Goal: Information Seeking & Learning: Learn about a topic

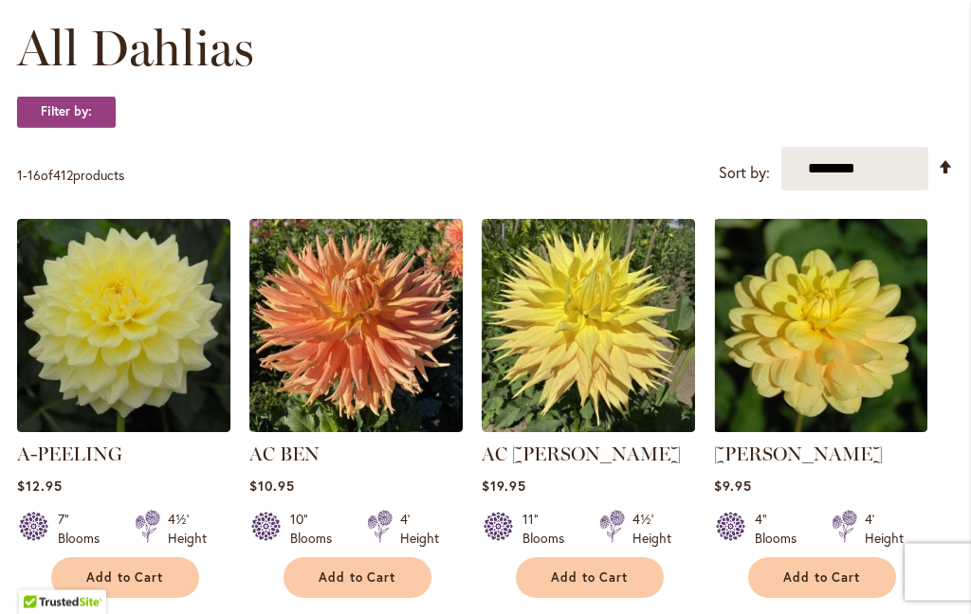
scroll to position [556, 0]
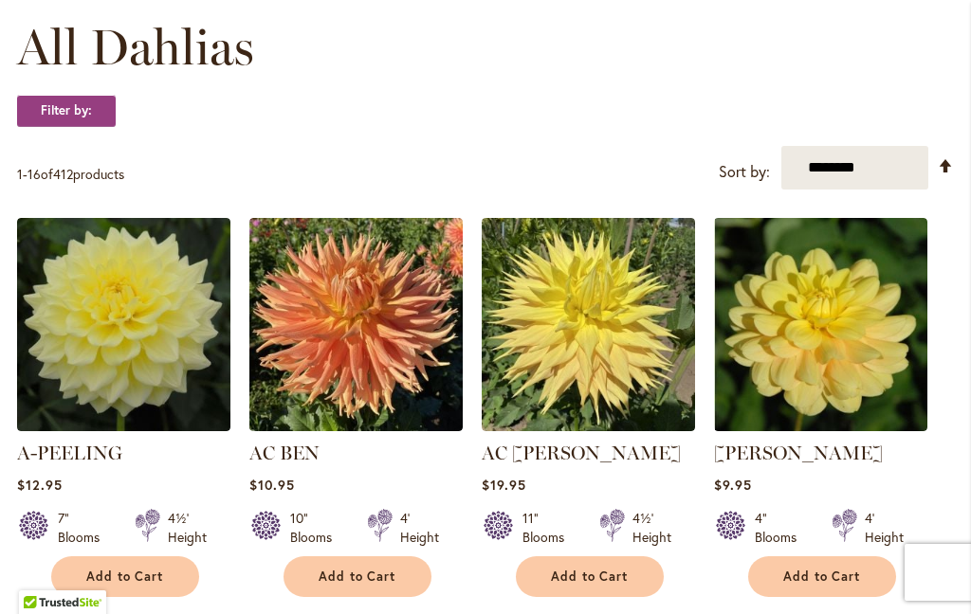
click at [888, 160] on select "**********" at bounding box center [854, 168] width 147 height 44
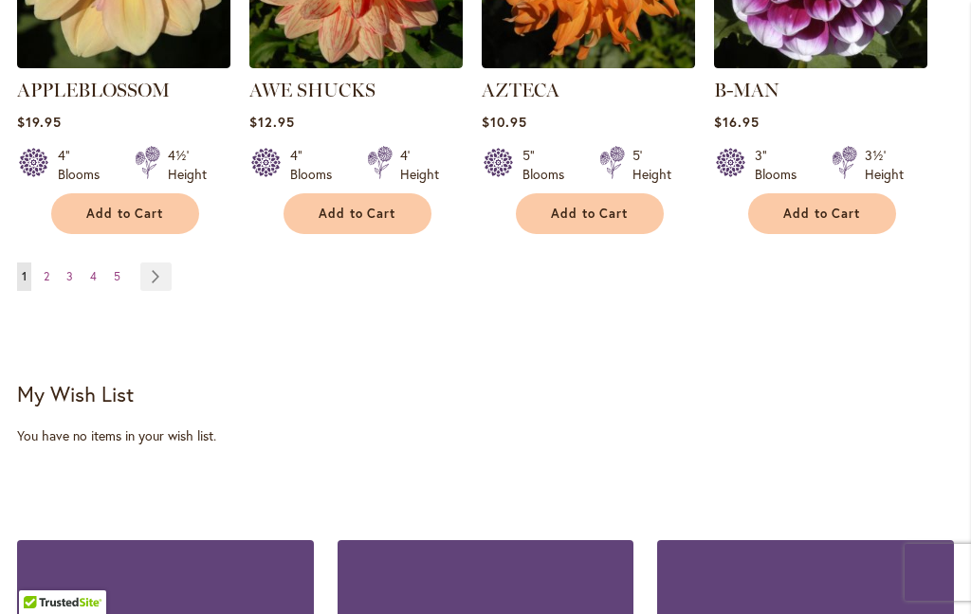
scroll to position [2114, 0]
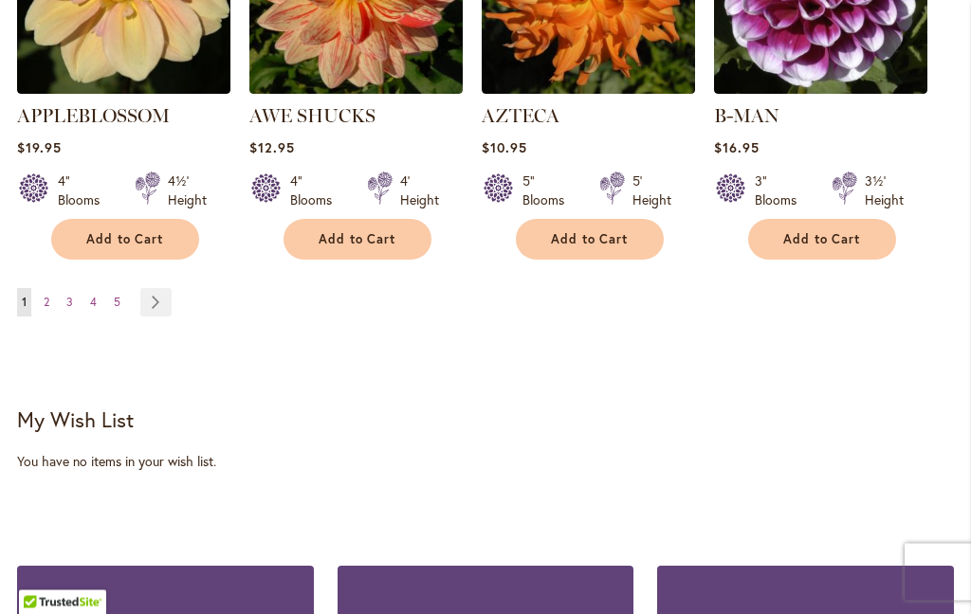
click at [158, 289] on link "Page Next" at bounding box center [155, 303] width 31 height 28
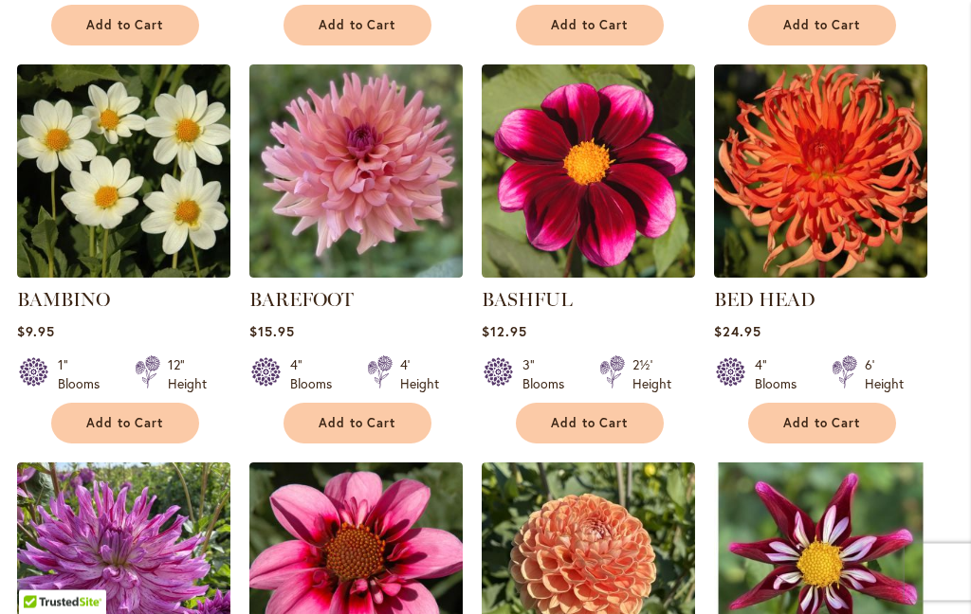
scroll to position [1107, 0]
click at [331, 189] on img at bounding box center [355, 170] width 213 height 213
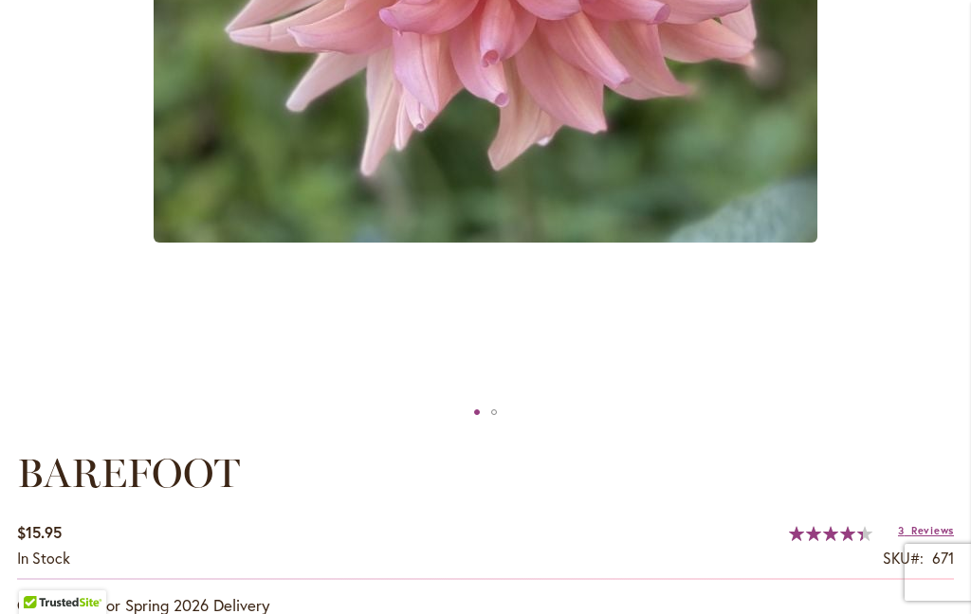
scroll to position [815, 0]
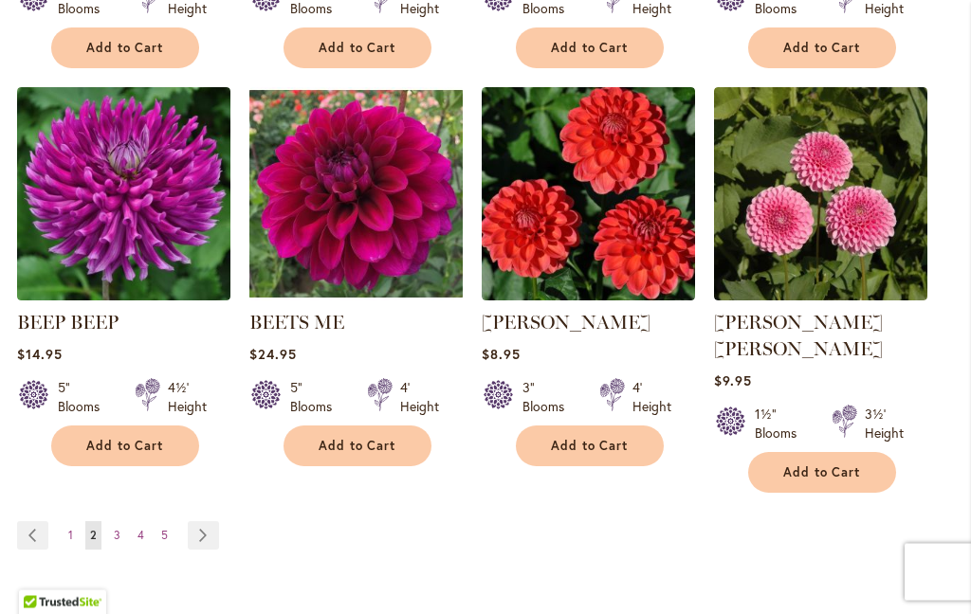
scroll to position [1882, 0]
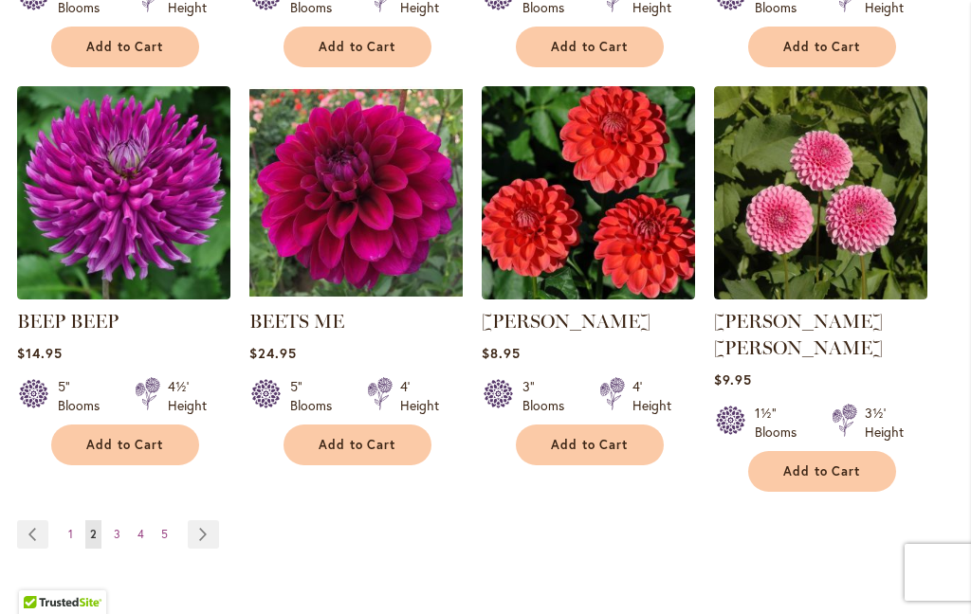
click at [208, 521] on link "Page Next" at bounding box center [203, 535] width 31 height 28
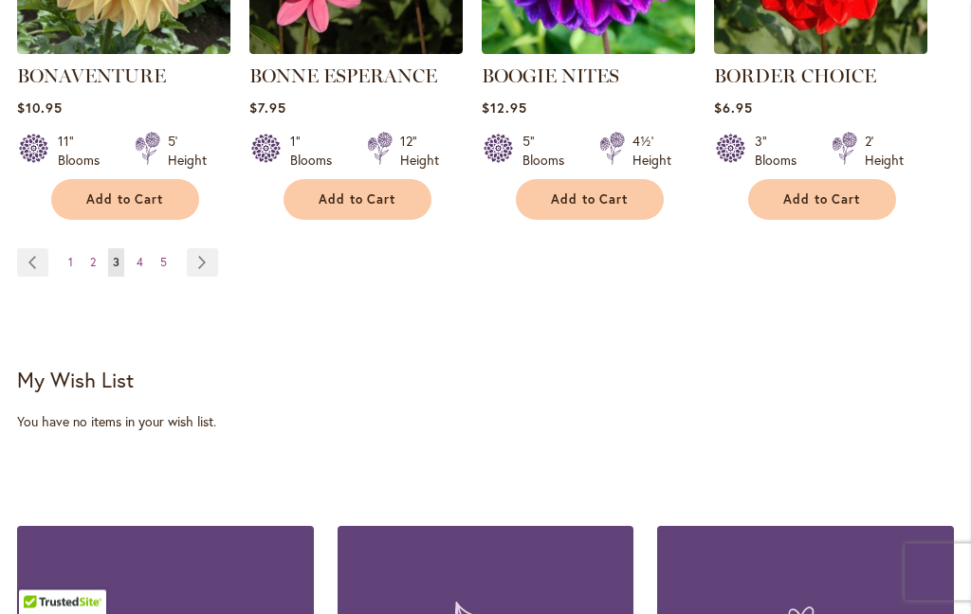
scroll to position [2137, 0]
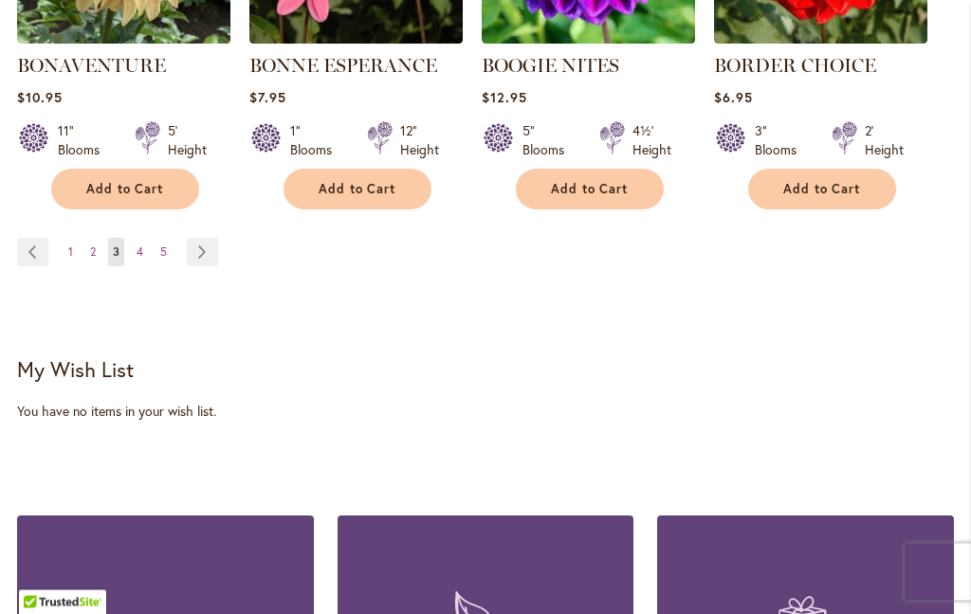
click at [205, 244] on link "Page Next" at bounding box center [202, 253] width 31 height 28
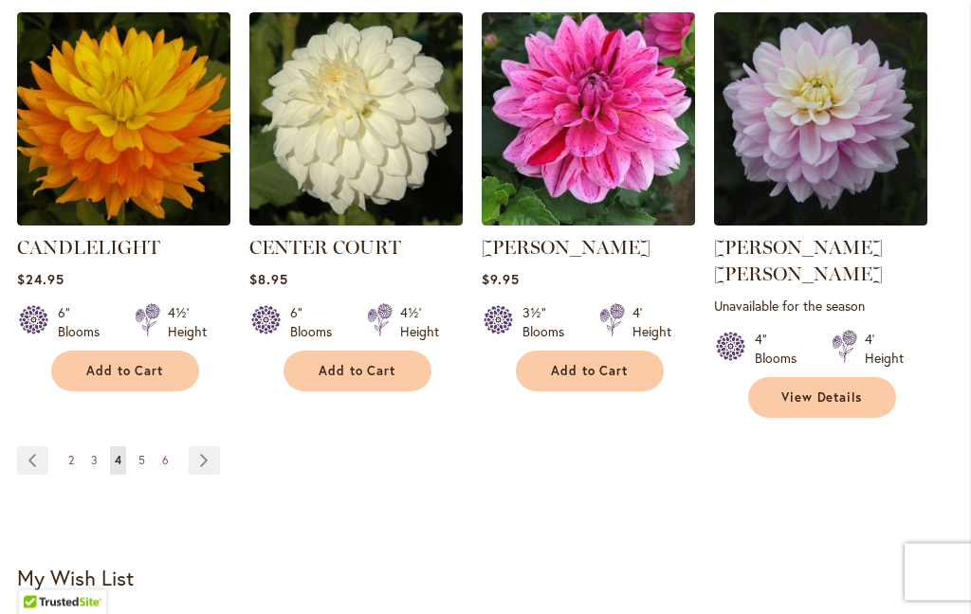
scroll to position [1983, 0]
click at [200, 447] on link "Page Next" at bounding box center [204, 461] width 31 height 28
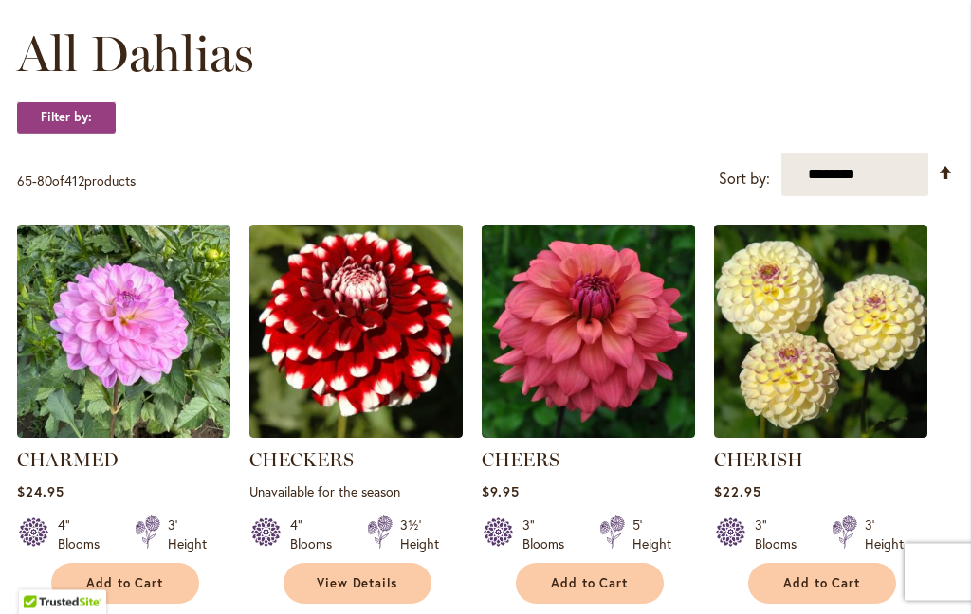
scroll to position [550, 0]
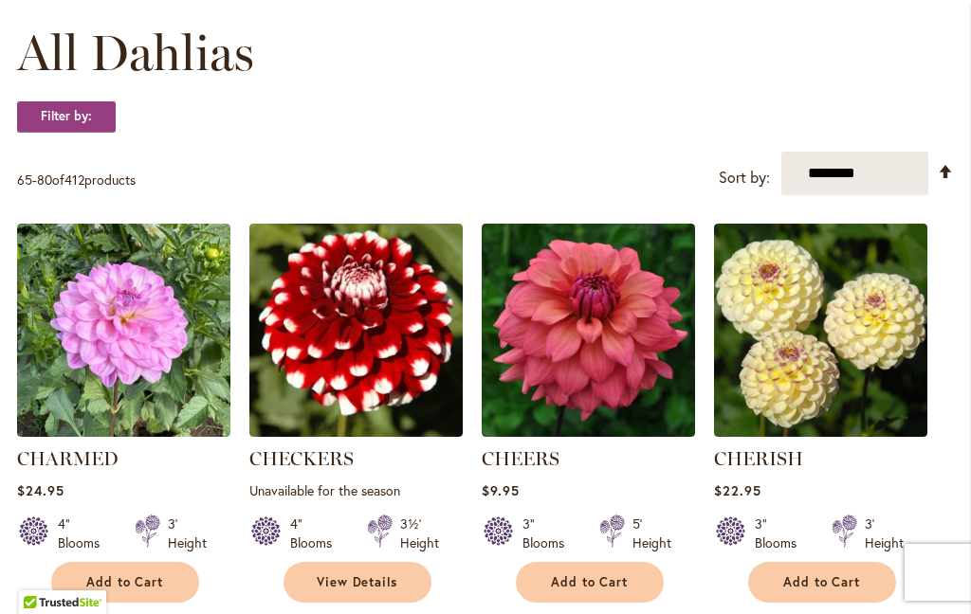
click at [611, 358] on img at bounding box center [588, 330] width 213 height 213
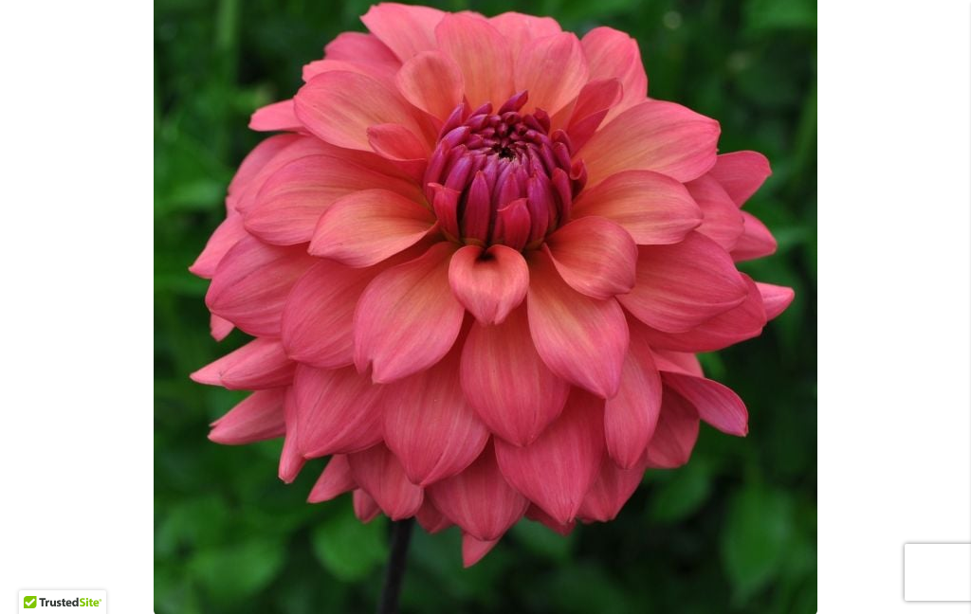
scroll to position [451, 0]
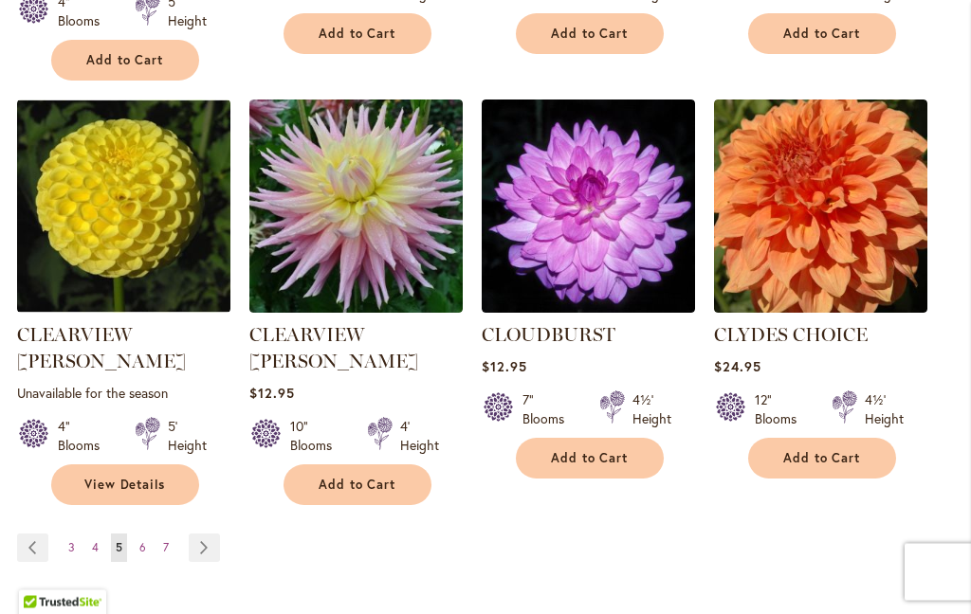
scroll to position [1923, 0]
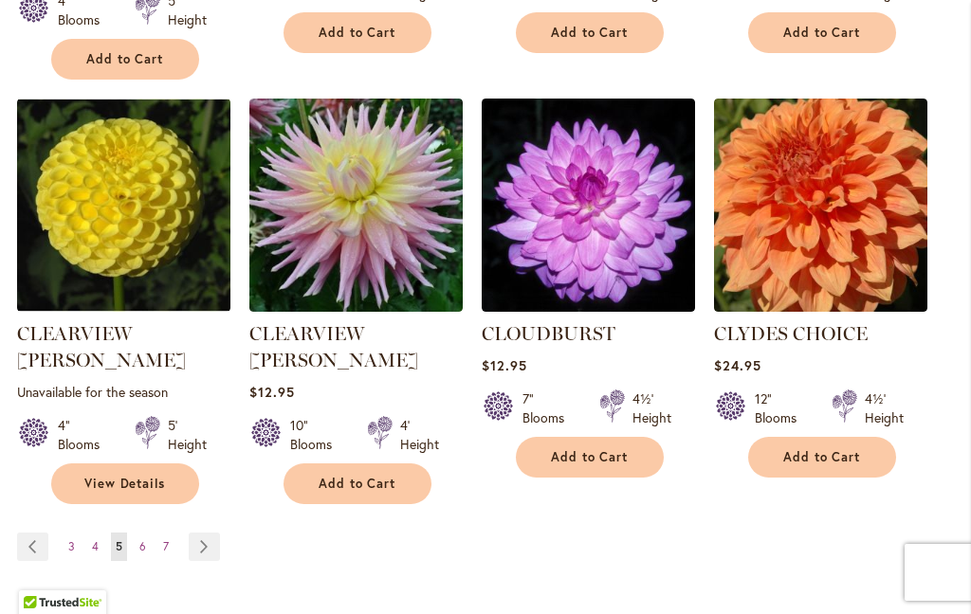
click at [206, 533] on link "Page Next" at bounding box center [204, 547] width 31 height 28
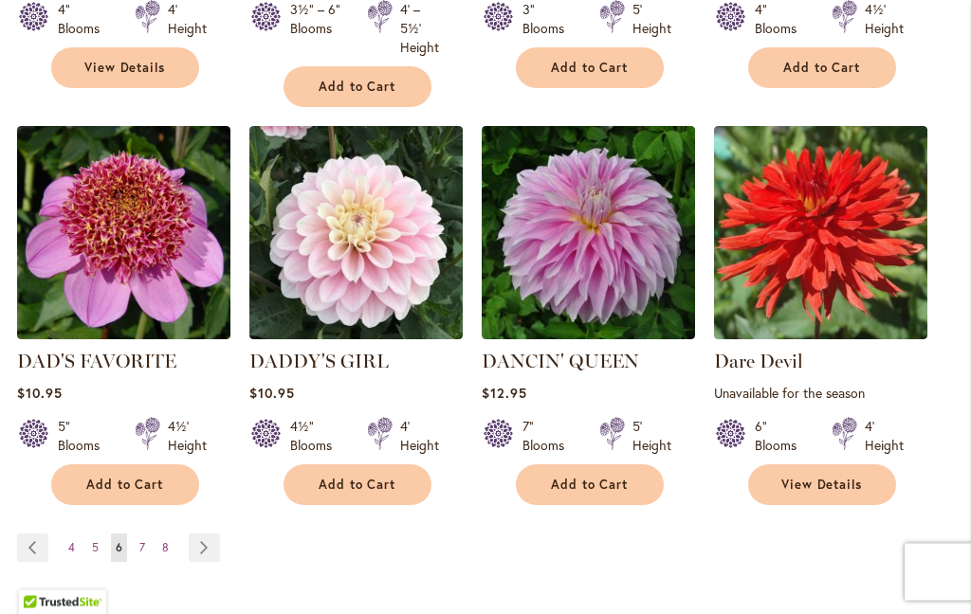
scroll to position [1914, 0]
click at [212, 534] on link "Page Next" at bounding box center [204, 548] width 31 height 28
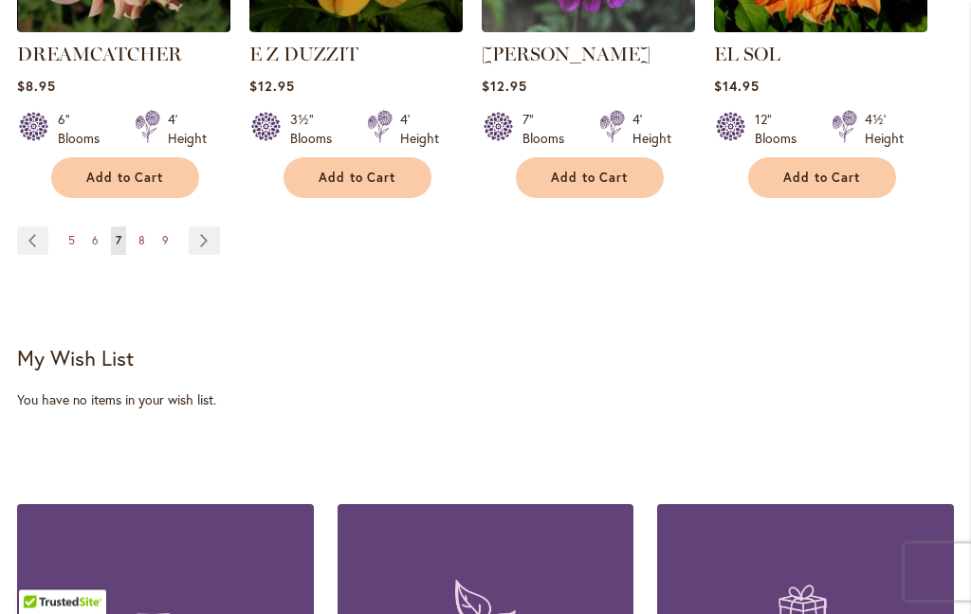
scroll to position [2203, 0]
click at [211, 227] on link "Page Next" at bounding box center [204, 241] width 31 height 28
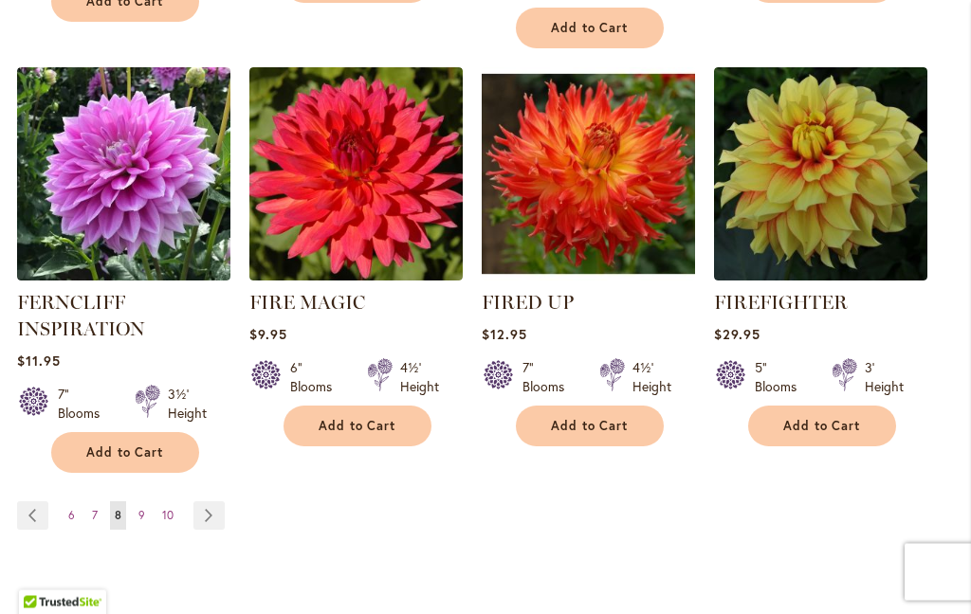
scroll to position [1948, 0]
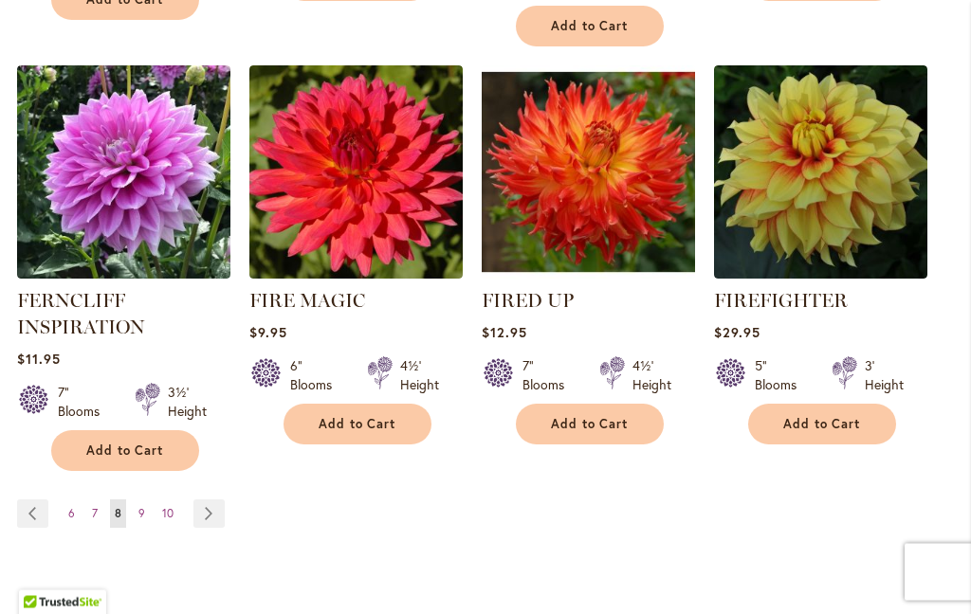
click at [209, 515] on link "Page Next" at bounding box center [208, 515] width 31 height 28
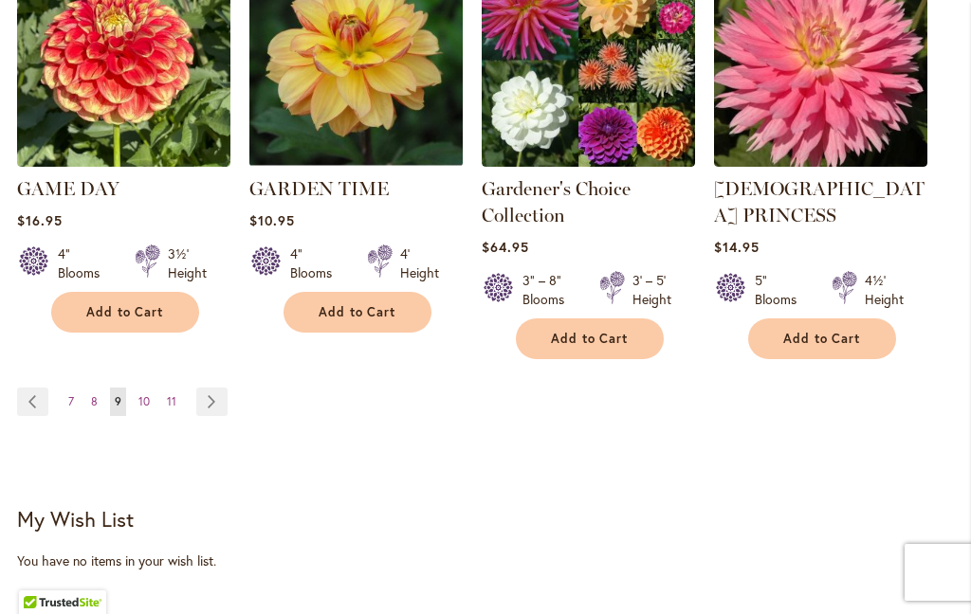
scroll to position [2123, 0]
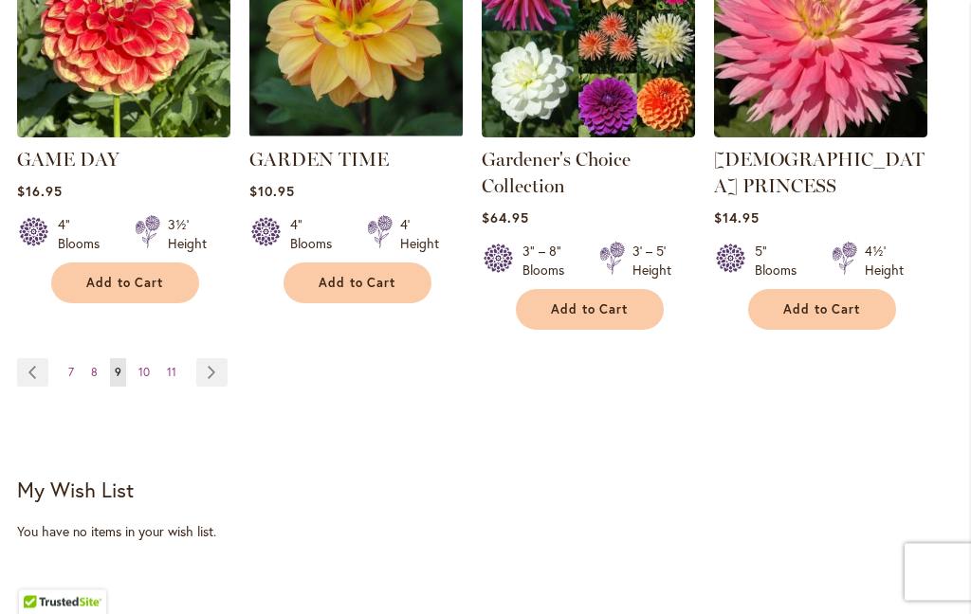
click at [216, 359] on link "Page Next" at bounding box center [211, 373] width 31 height 28
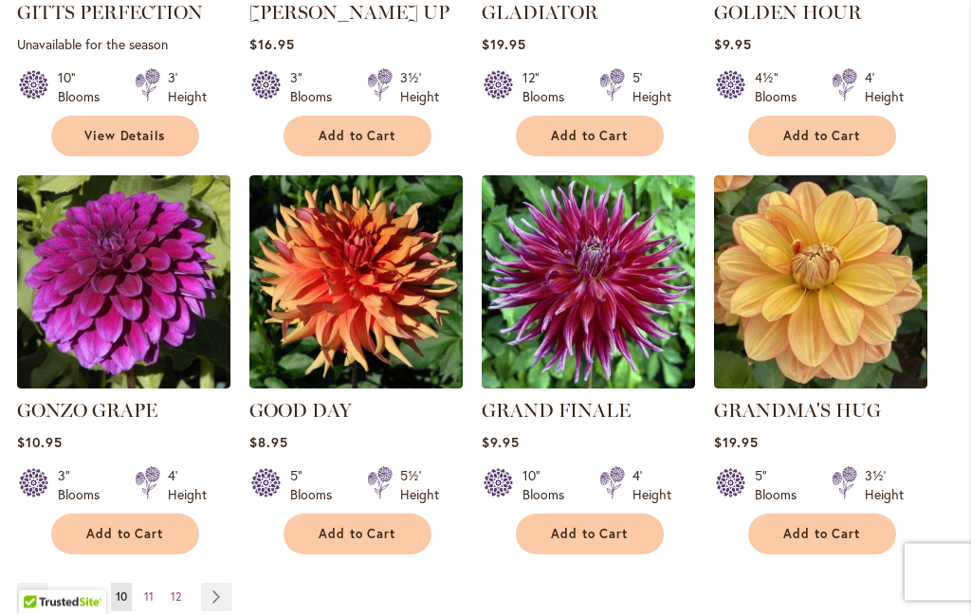
scroll to position [1820, 0]
click at [216, 583] on link "Page Next" at bounding box center [216, 597] width 31 height 28
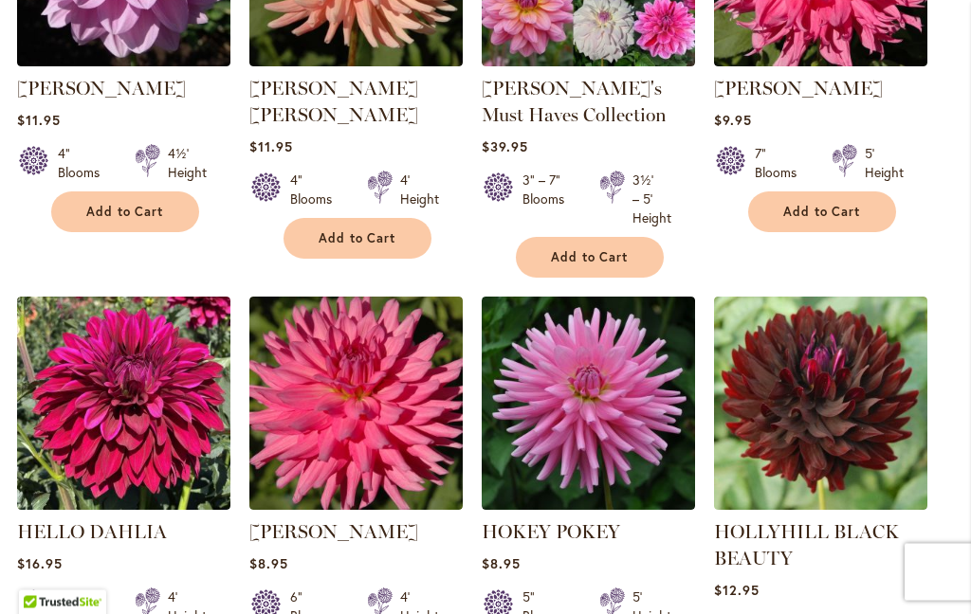
scroll to position [1744, 0]
click at [339, 419] on img at bounding box center [355, 403] width 213 height 213
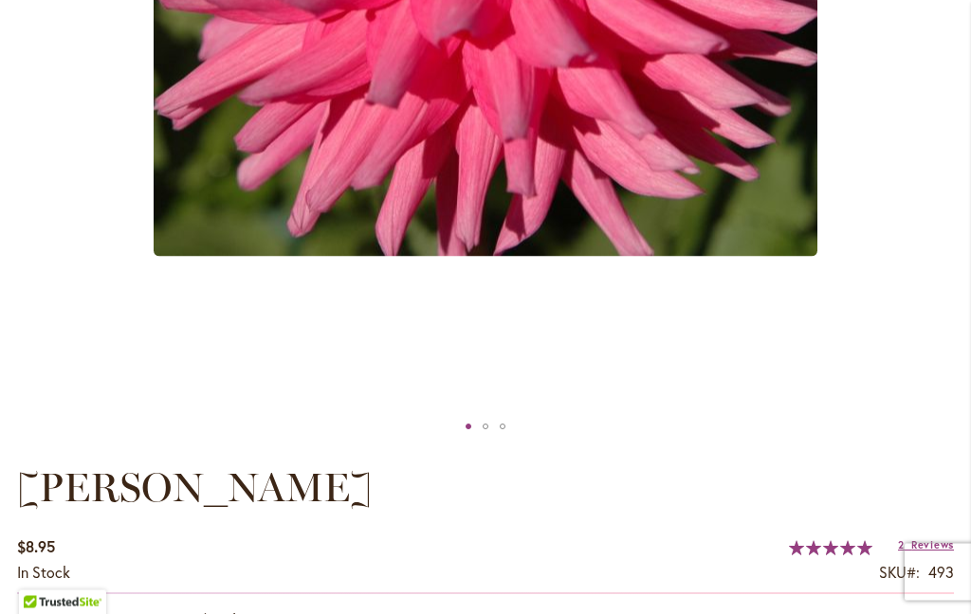
scroll to position [802, 0]
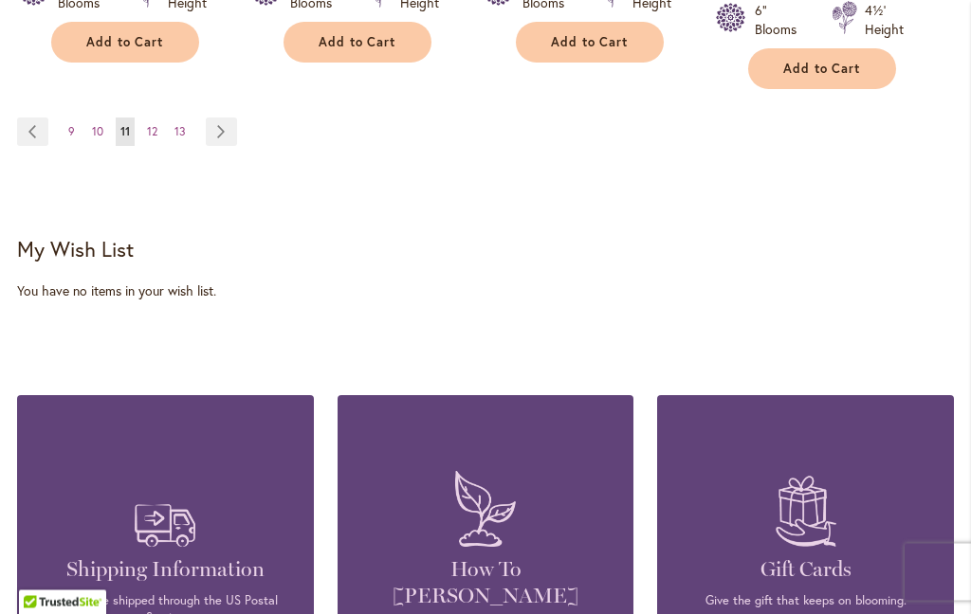
scroll to position [2357, 0]
click at [231, 120] on link "Page Next" at bounding box center [221, 132] width 31 height 28
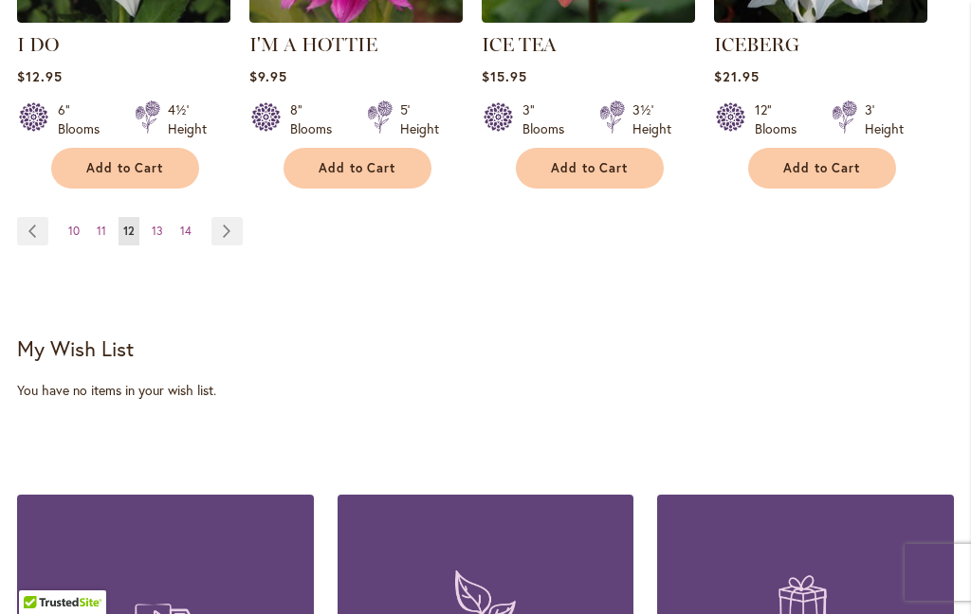
scroll to position [2232, 0]
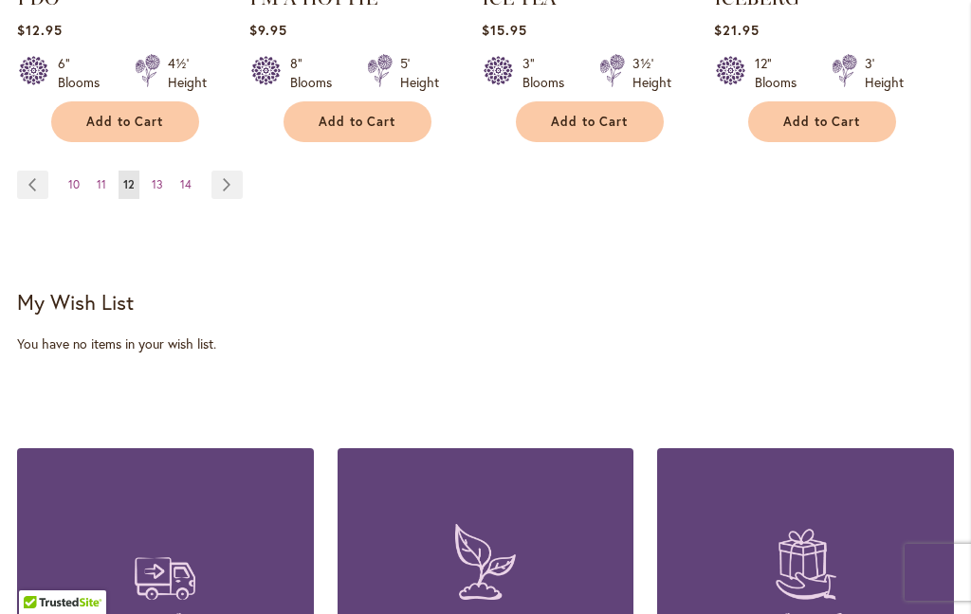
click at [229, 171] on link "Page Next" at bounding box center [226, 185] width 31 height 28
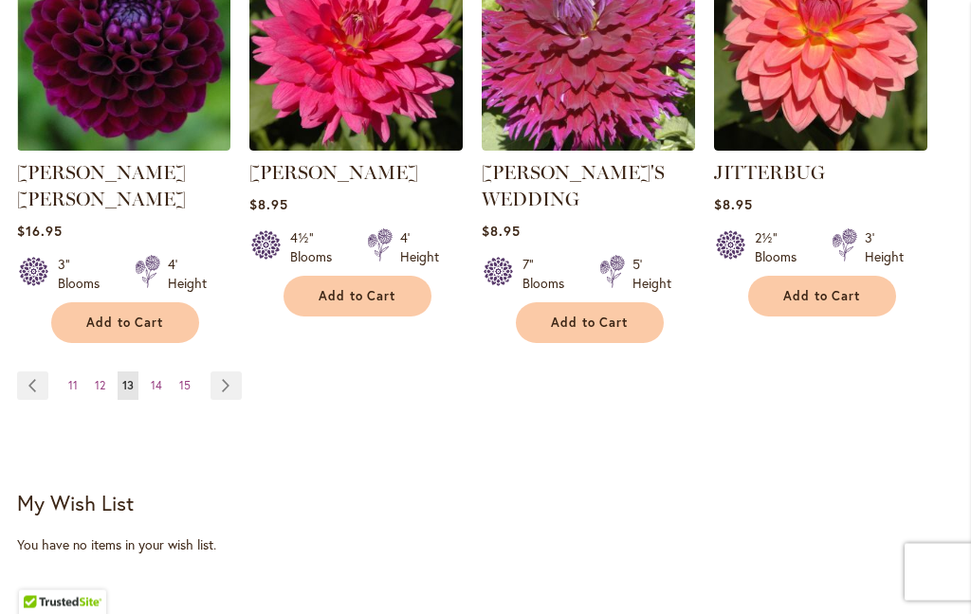
scroll to position [2077, 0]
click at [219, 372] on link "Page Next" at bounding box center [225, 386] width 31 height 28
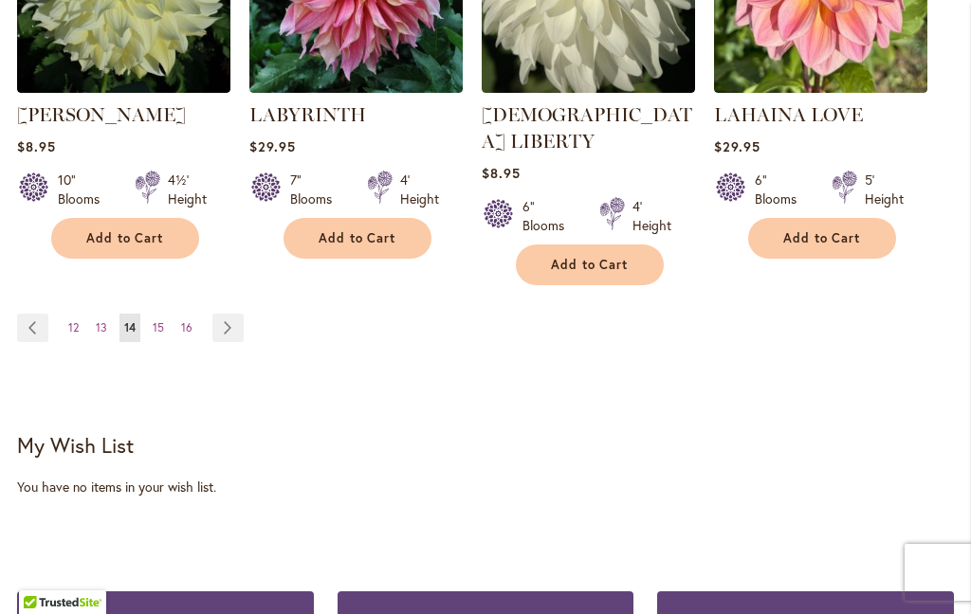
scroll to position [2093, 0]
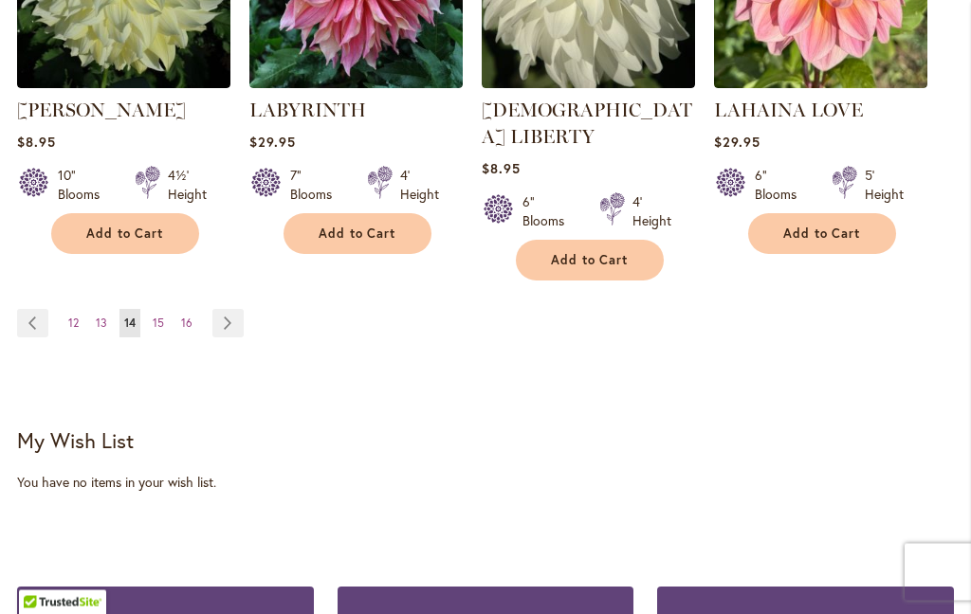
click at [231, 310] on link "Page Next" at bounding box center [227, 324] width 31 height 28
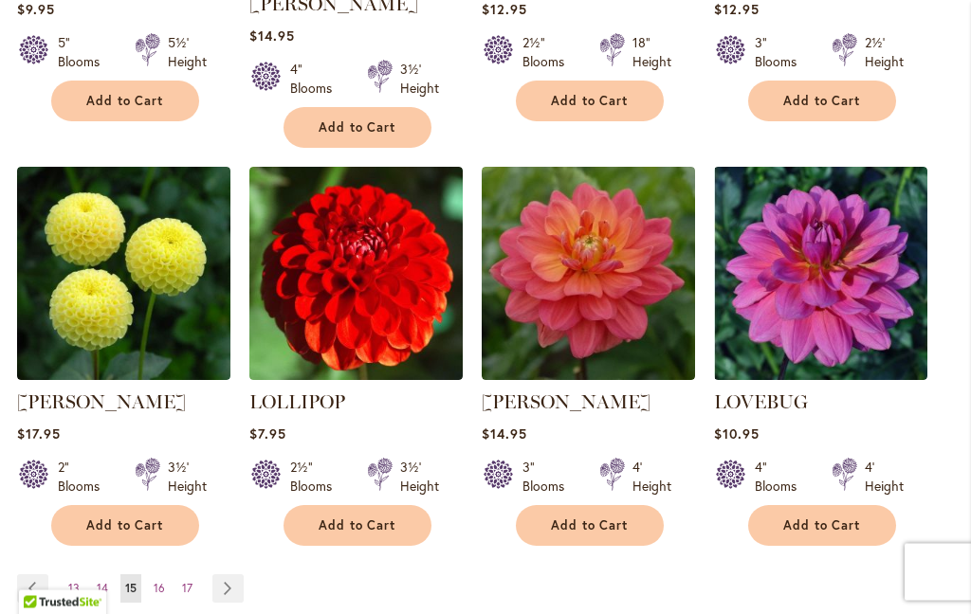
scroll to position [1857, 0]
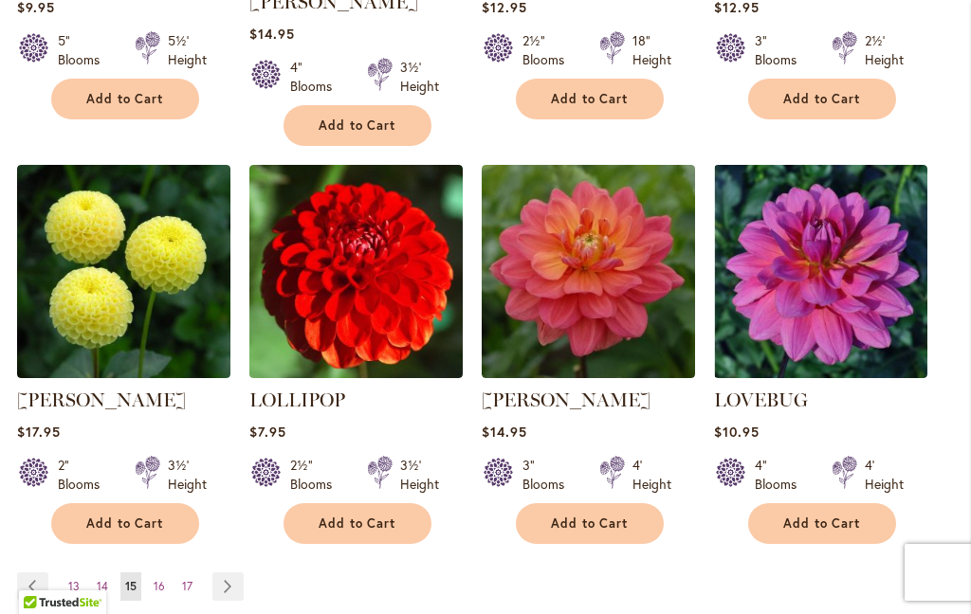
click at [238, 573] on link "Page Next" at bounding box center [227, 587] width 31 height 28
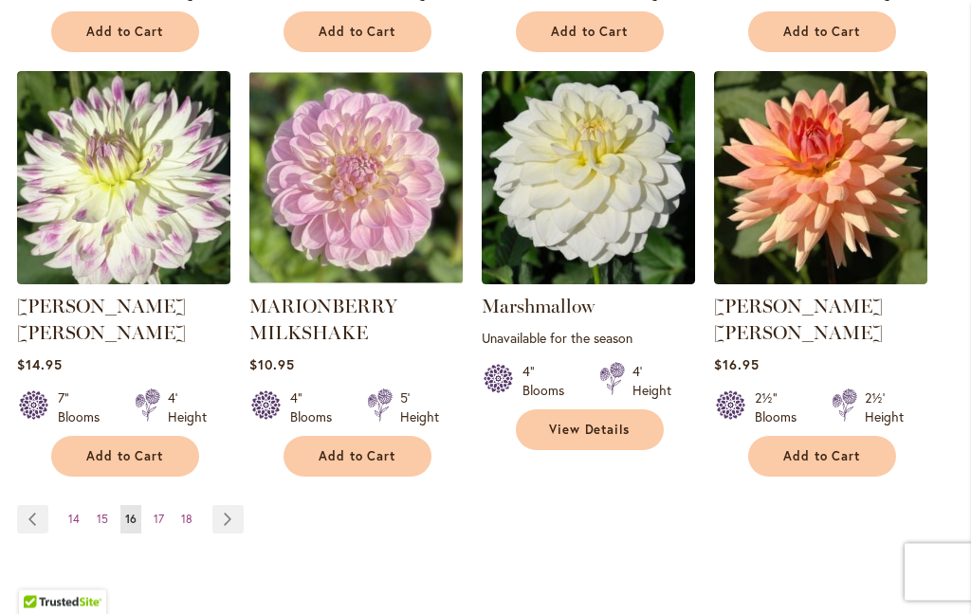
scroll to position [1924, 0]
click at [230, 505] on link "Page Next" at bounding box center [227, 519] width 31 height 28
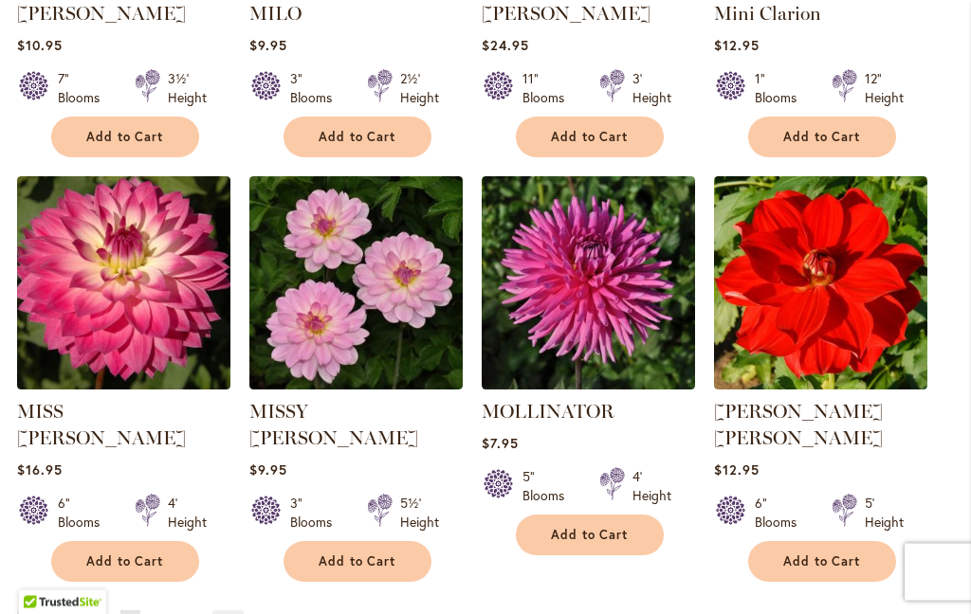
scroll to position [1792, 0]
click at [230, 611] on link "Page Next" at bounding box center [227, 625] width 31 height 28
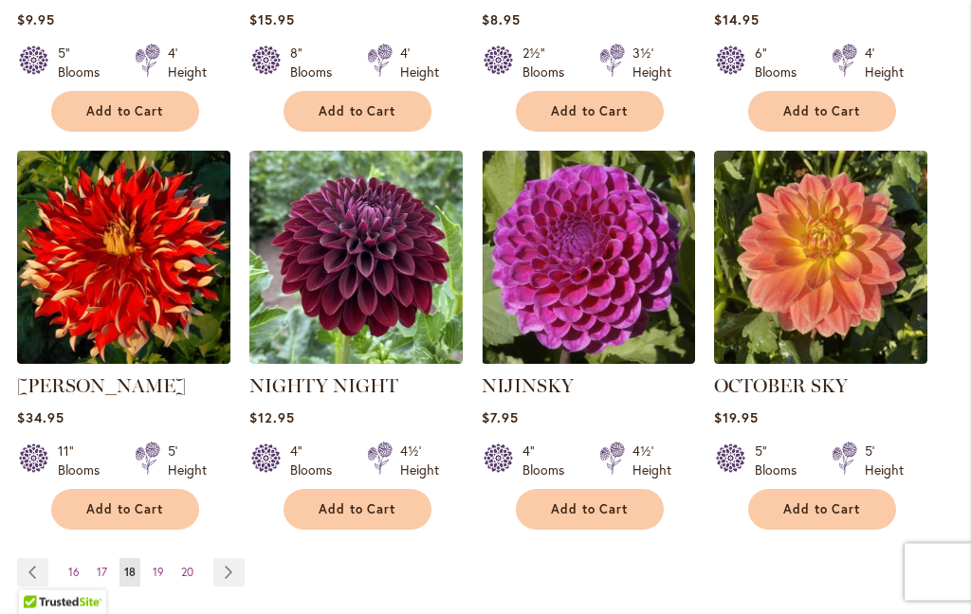
scroll to position [1819, 0]
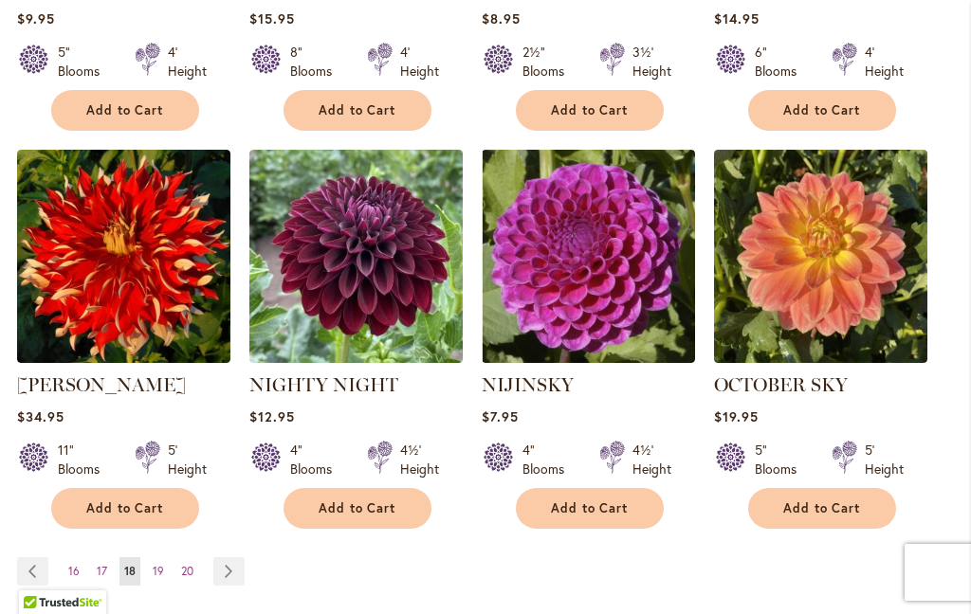
click at [229, 568] on link "Page Next" at bounding box center [228, 572] width 31 height 28
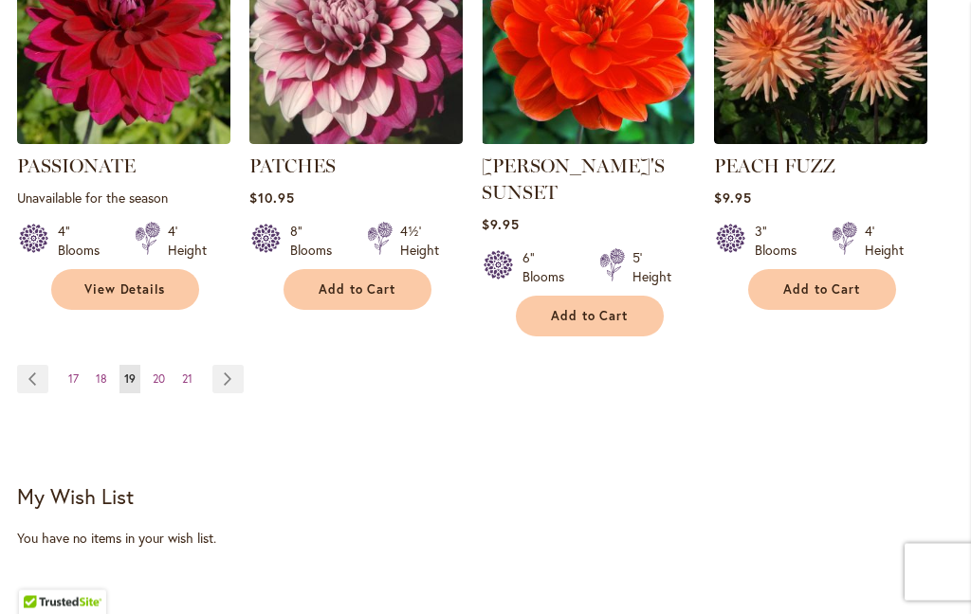
scroll to position [2067, 0]
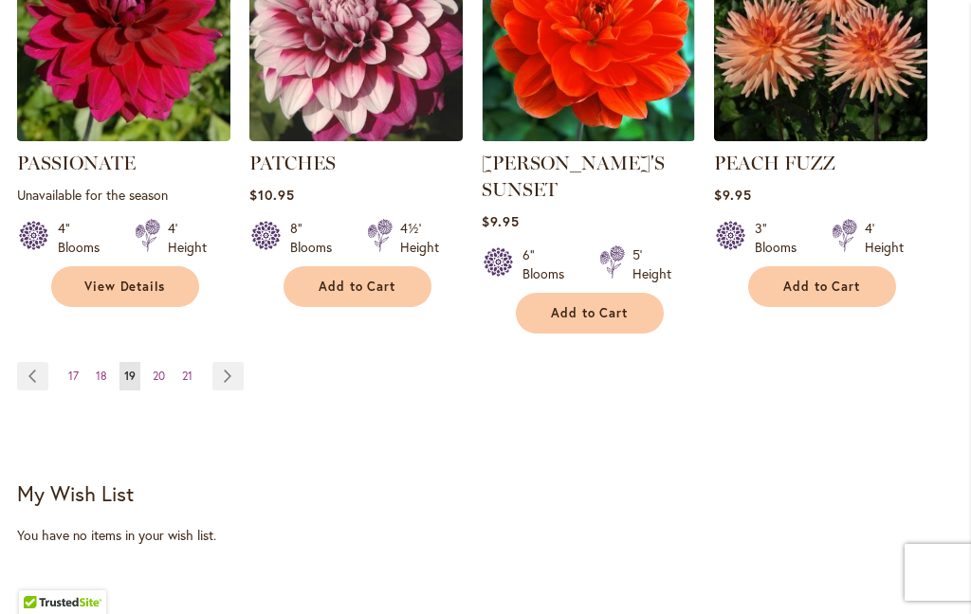
click at [230, 362] on link "Page Next" at bounding box center [227, 376] width 31 height 28
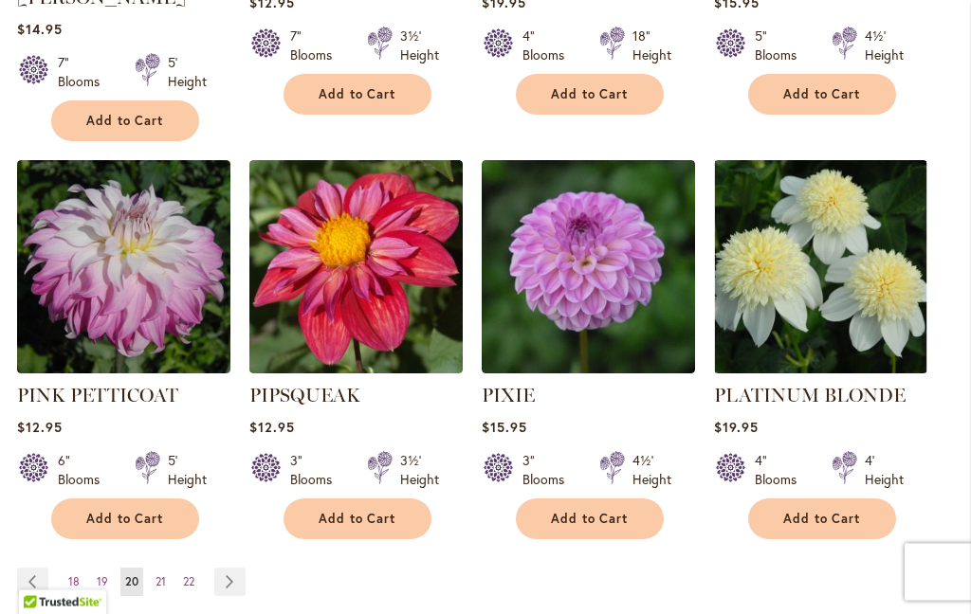
scroll to position [1888, 0]
click at [233, 568] on link "Page Next" at bounding box center [229, 582] width 31 height 28
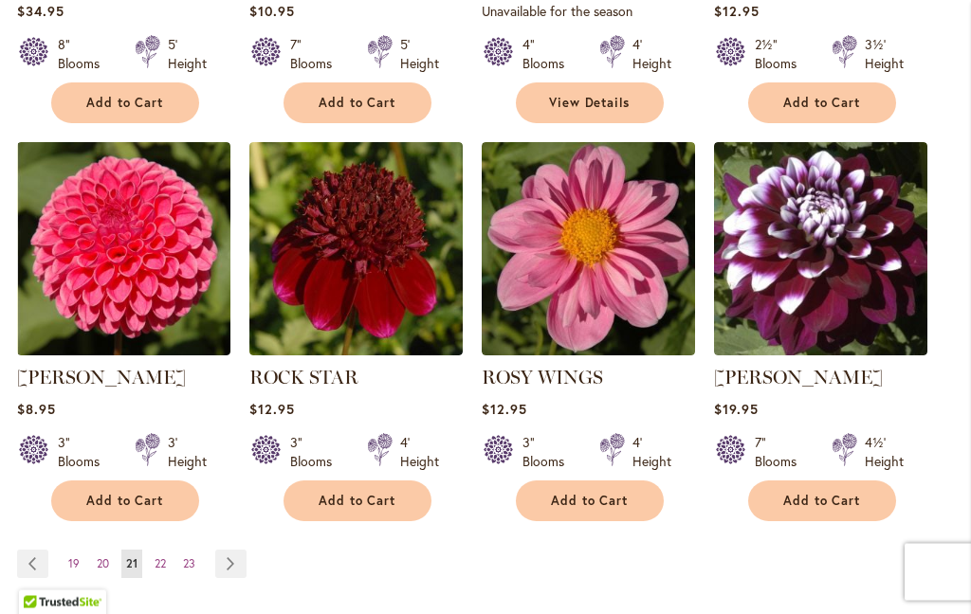
scroll to position [1853, 0]
click at [115, 266] on img at bounding box center [123, 248] width 213 height 213
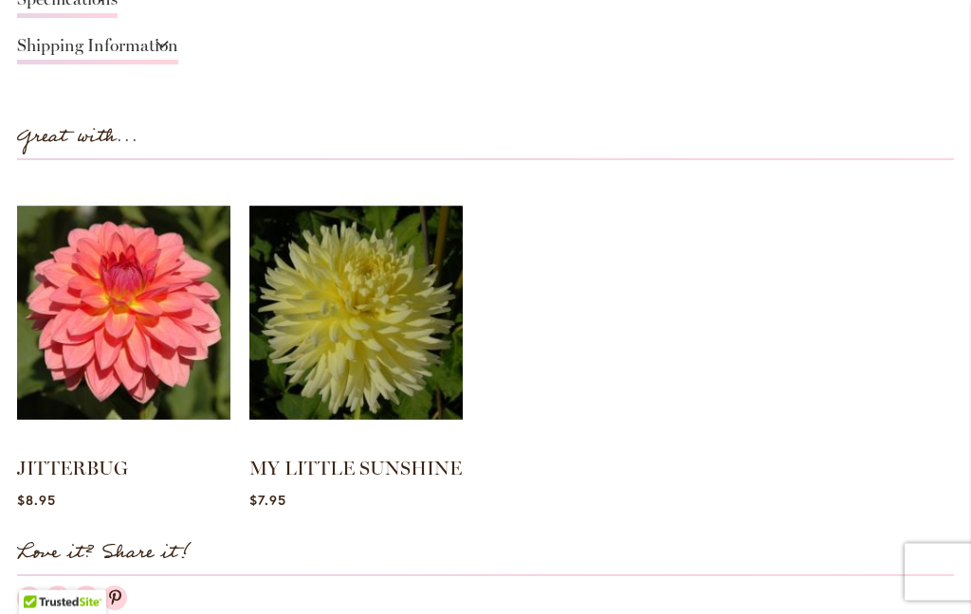
scroll to position [1714, 0]
click at [141, 349] on img at bounding box center [123, 312] width 213 height 266
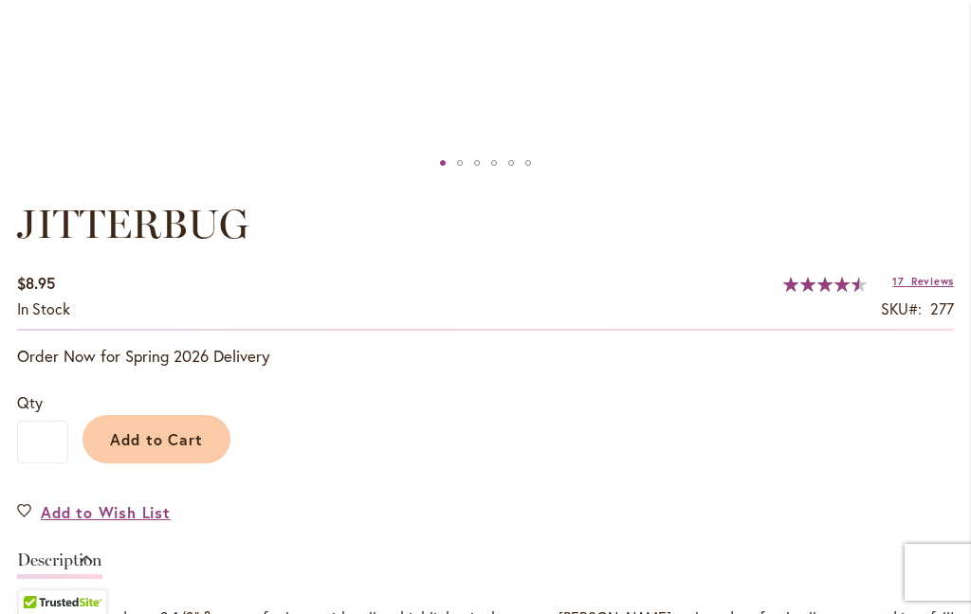
scroll to position [1045, 0]
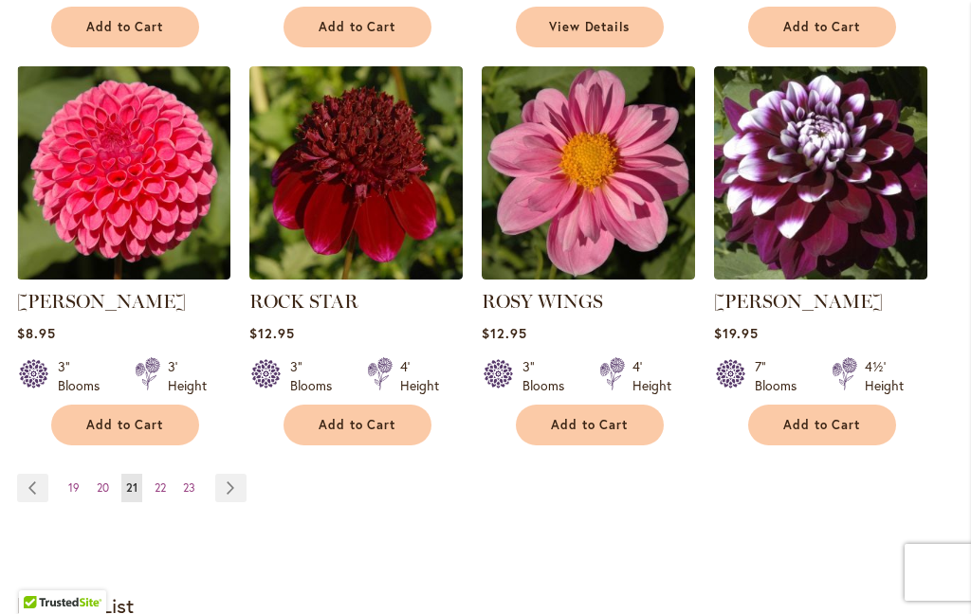
scroll to position [1929, 0]
click at [221, 485] on link "Page Next" at bounding box center [230, 488] width 31 height 28
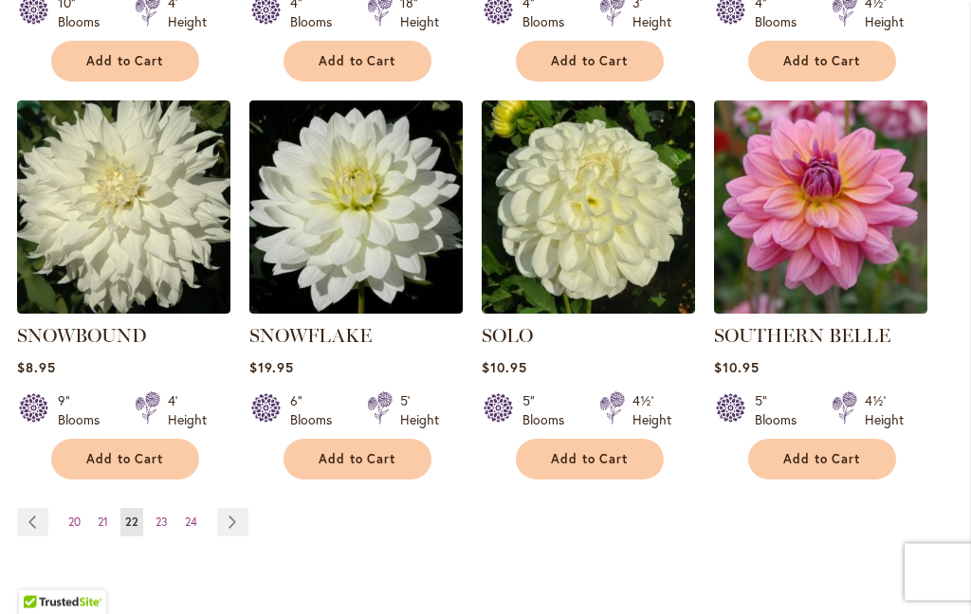
scroll to position [1895, 0]
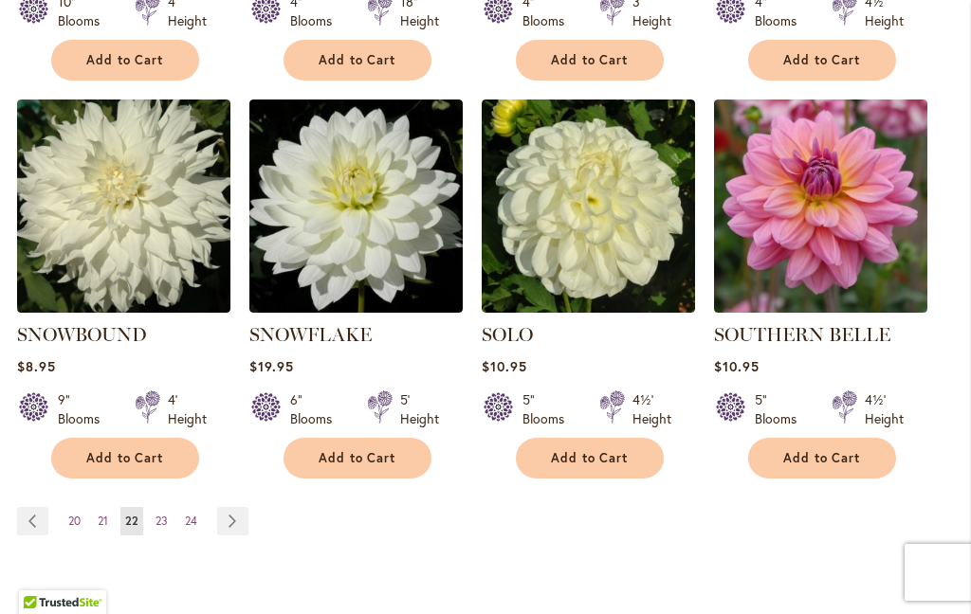
click at [247, 507] on link "Page Next" at bounding box center [232, 521] width 31 height 28
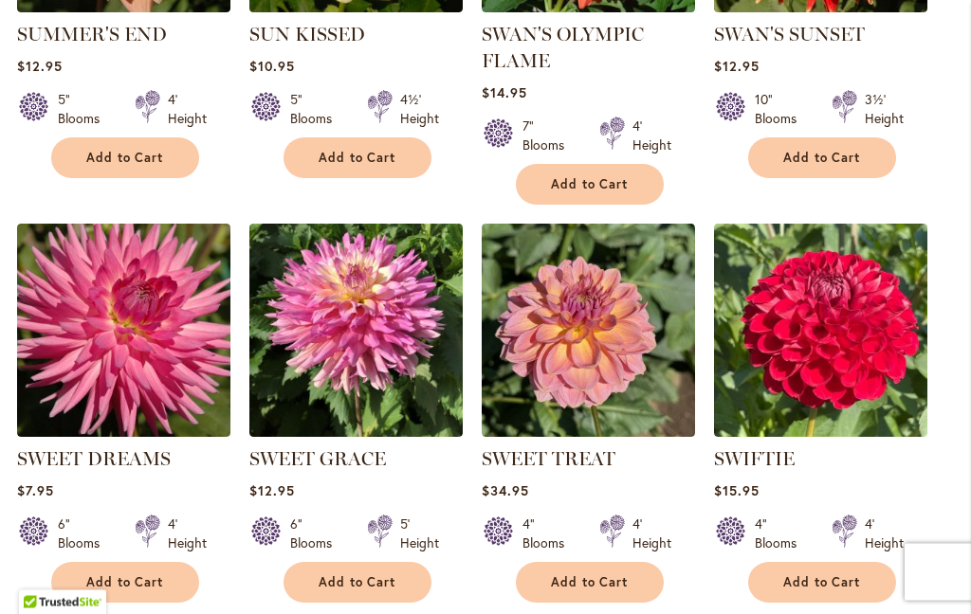
scroll to position [1774, 0]
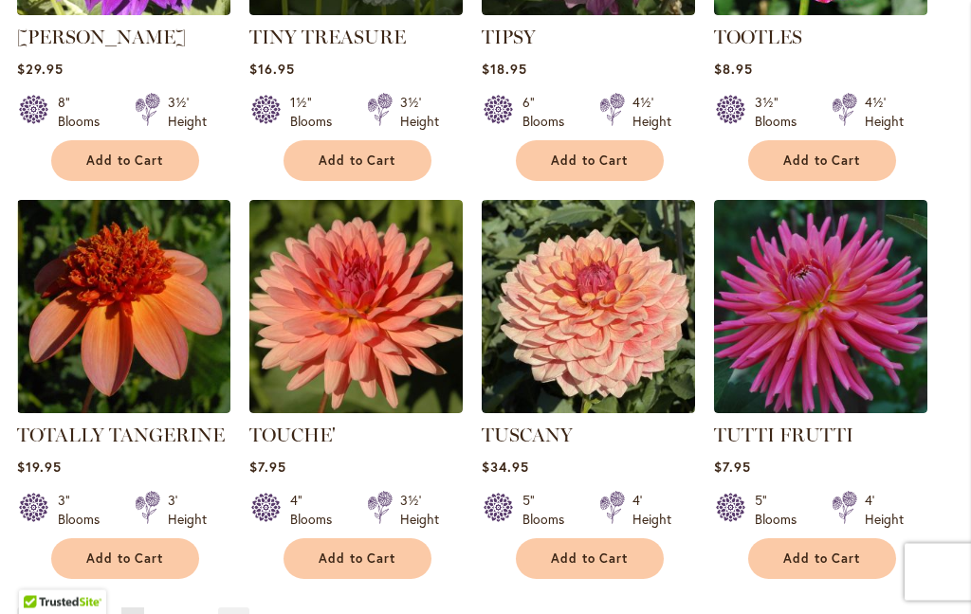
scroll to position [1797, 0]
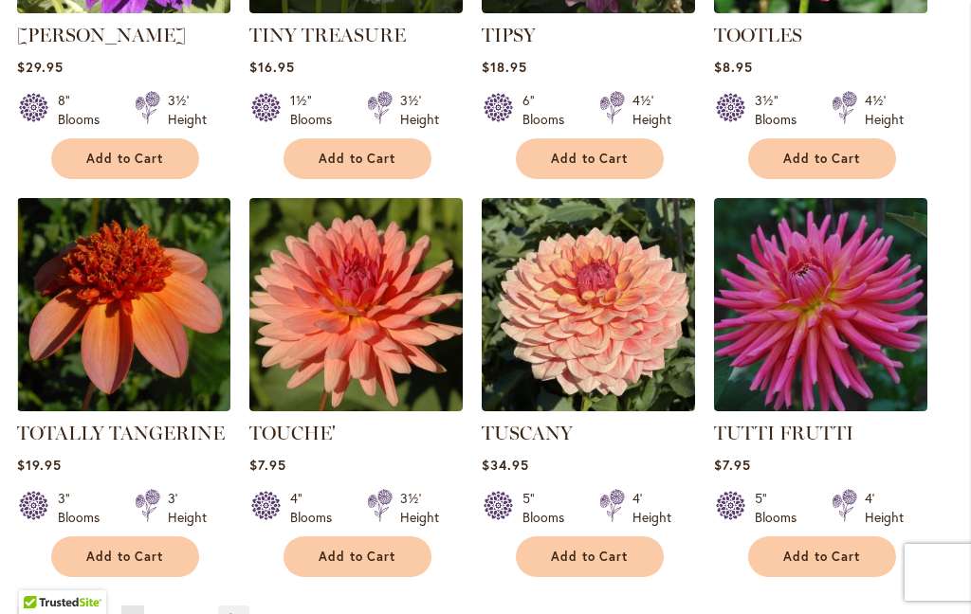
click at [246, 606] on link "Page Next" at bounding box center [233, 620] width 31 height 28
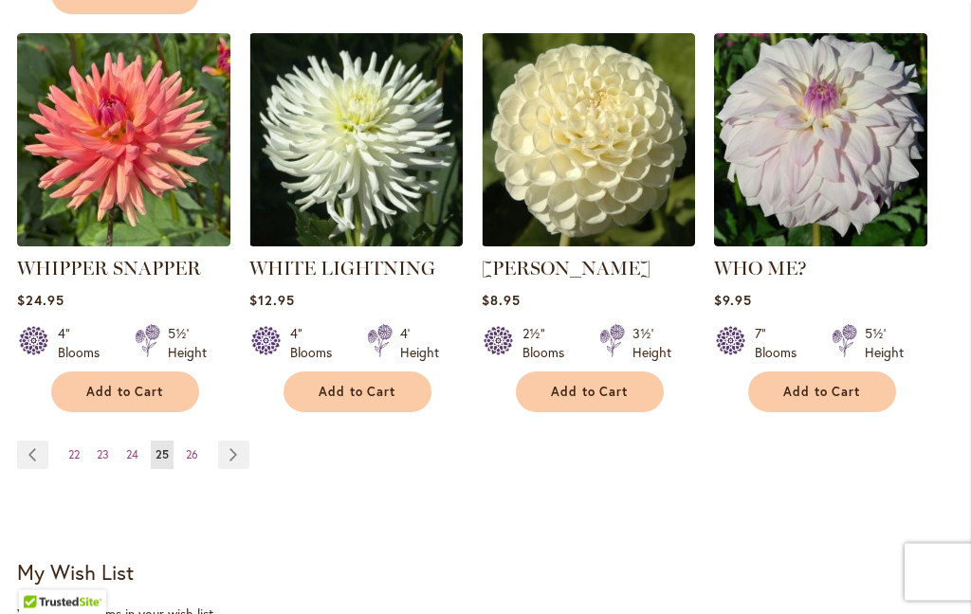
scroll to position [1962, 0]
click at [234, 441] on link "Page Next" at bounding box center [233, 455] width 31 height 28
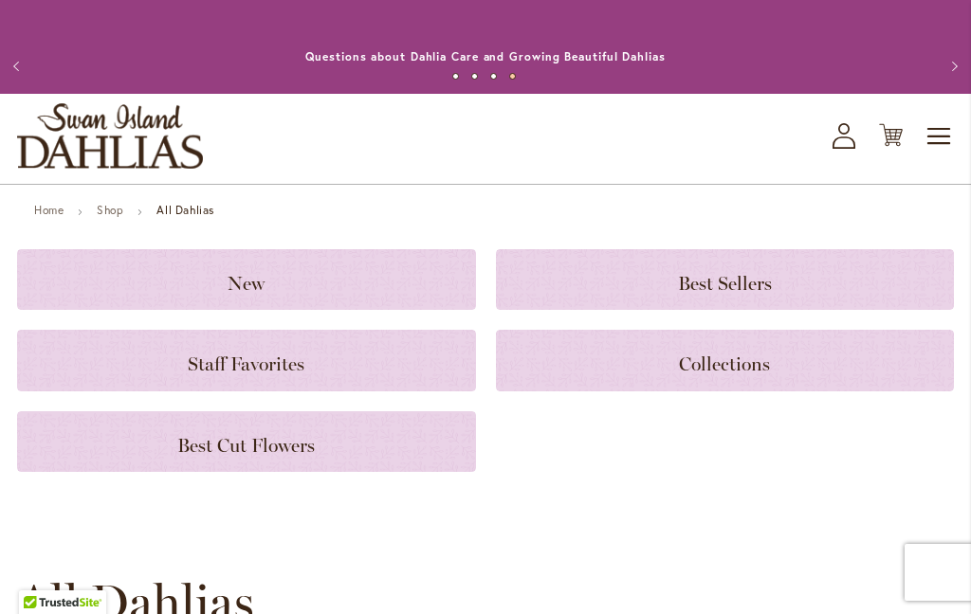
click at [240, 272] on span "New" at bounding box center [246, 283] width 37 height 23
click at [728, 281] on span "Best Sellers" at bounding box center [725, 283] width 94 height 23
click at [290, 361] on span "Staff Favorites" at bounding box center [246, 364] width 117 height 23
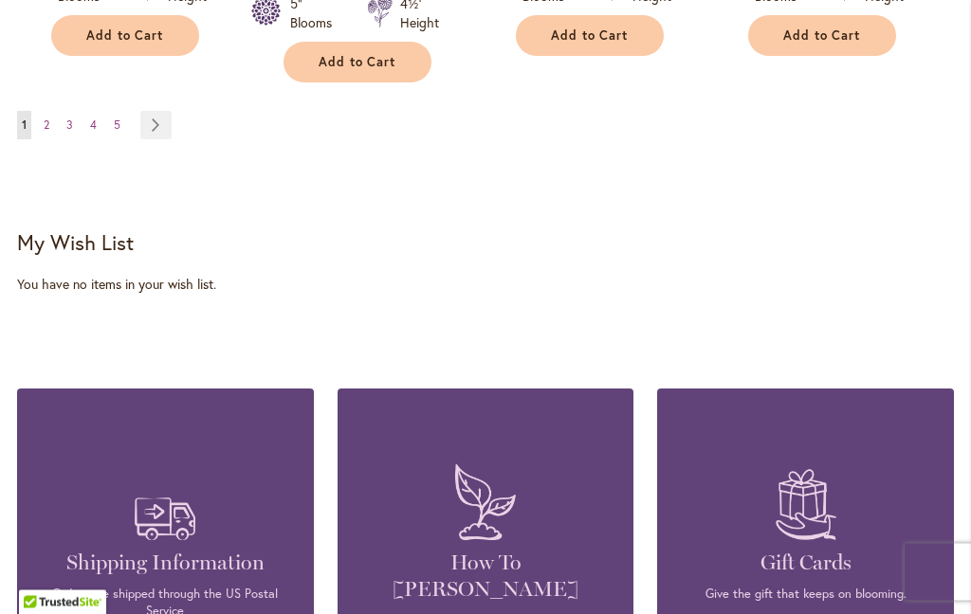
scroll to position [2050, 0]
click at [153, 111] on link "Page Next" at bounding box center [155, 125] width 31 height 28
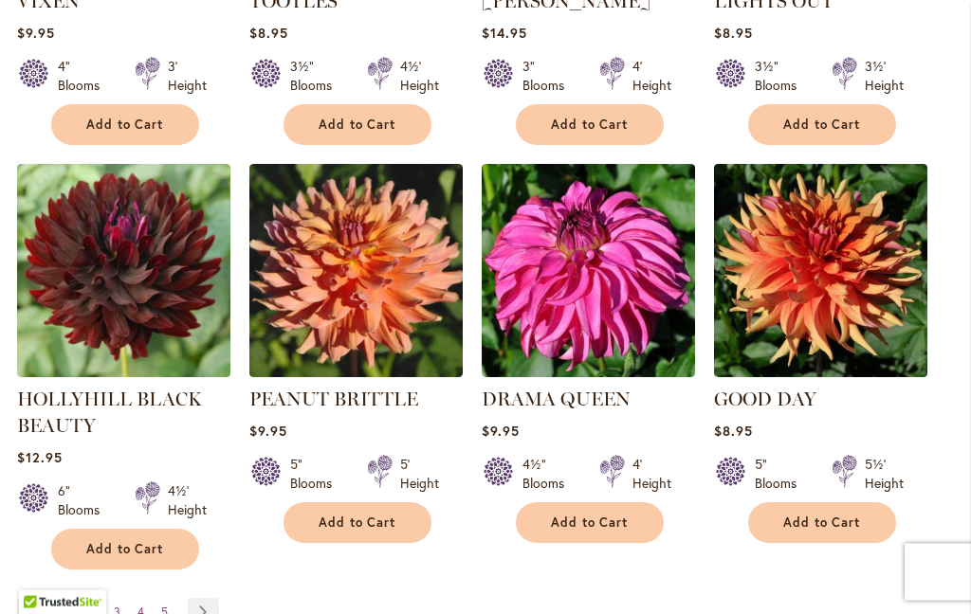
scroll to position [1565, 0]
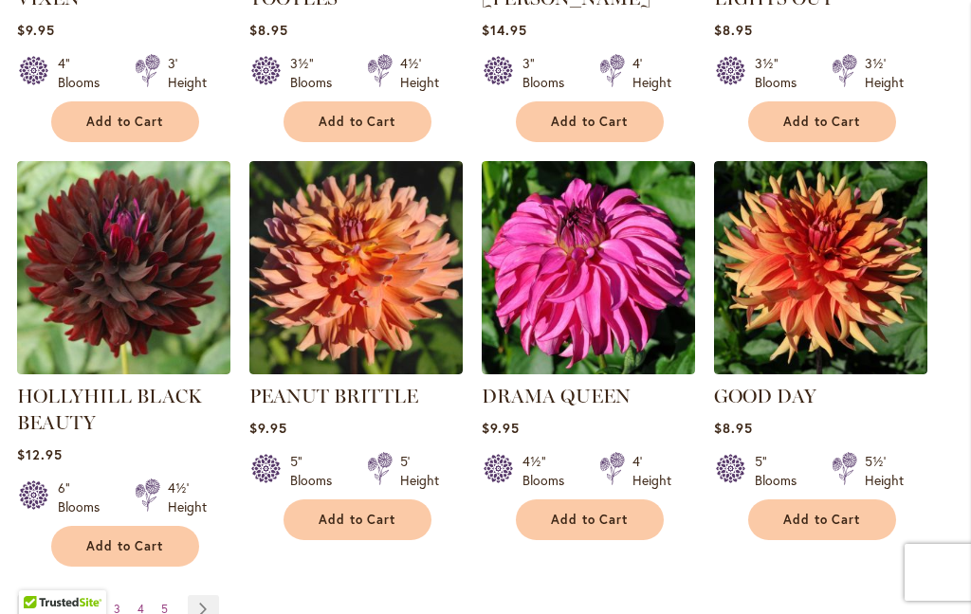
click at [210, 595] on link "Page Next" at bounding box center [203, 609] width 31 height 28
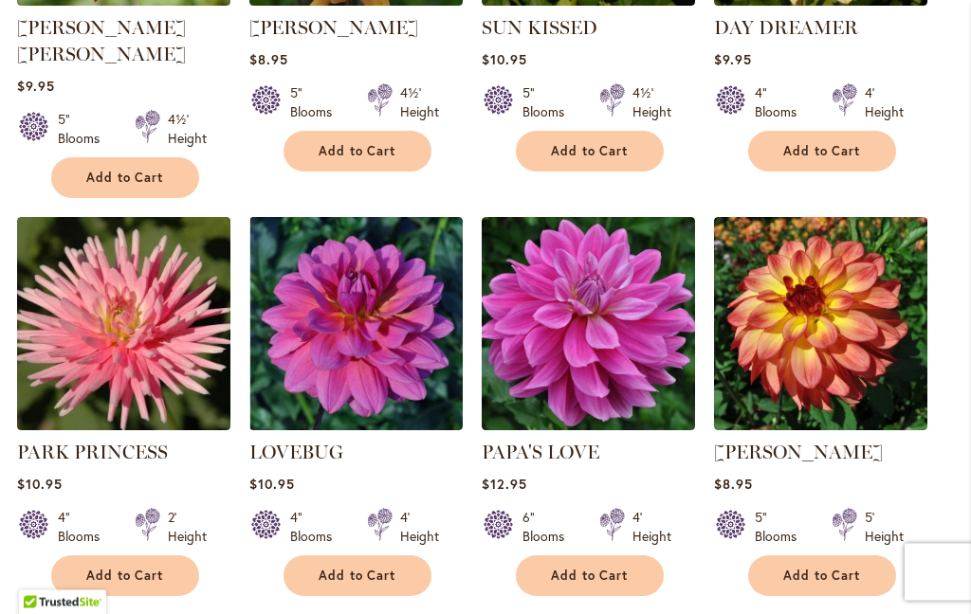
scroll to position [1536, 0]
click at [329, 292] on img at bounding box center [355, 323] width 213 height 213
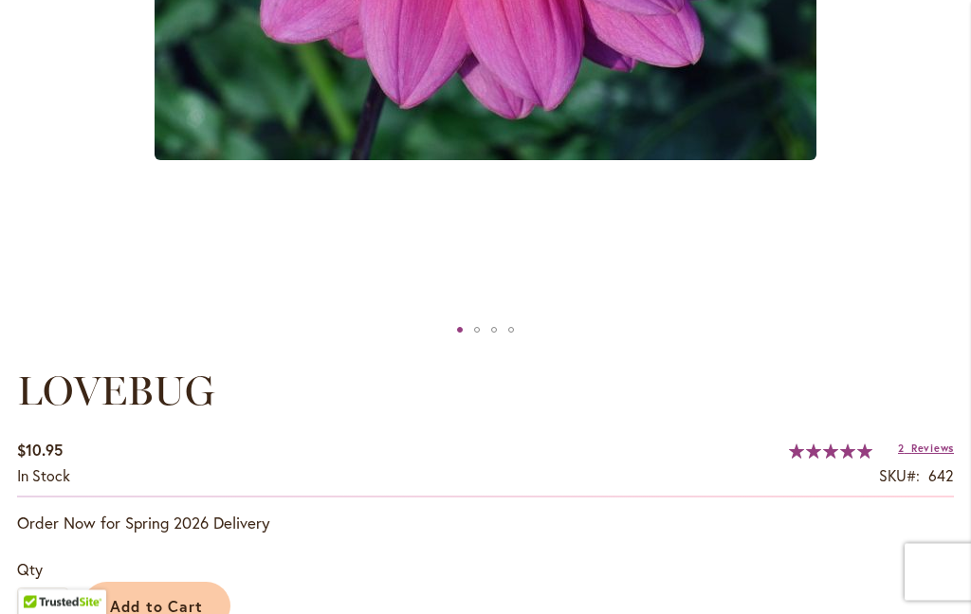
scroll to position [875, 0]
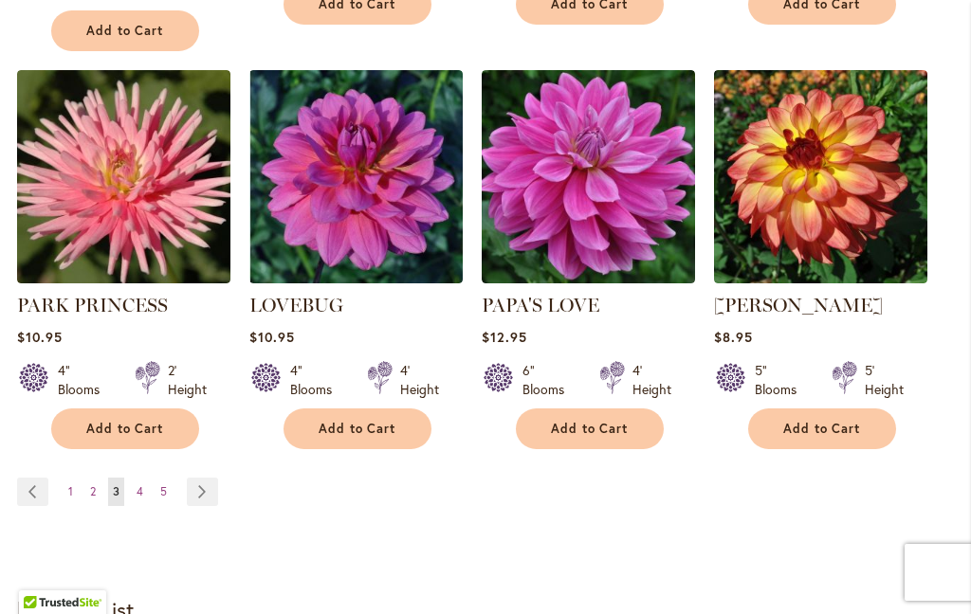
scroll to position [1709, 0]
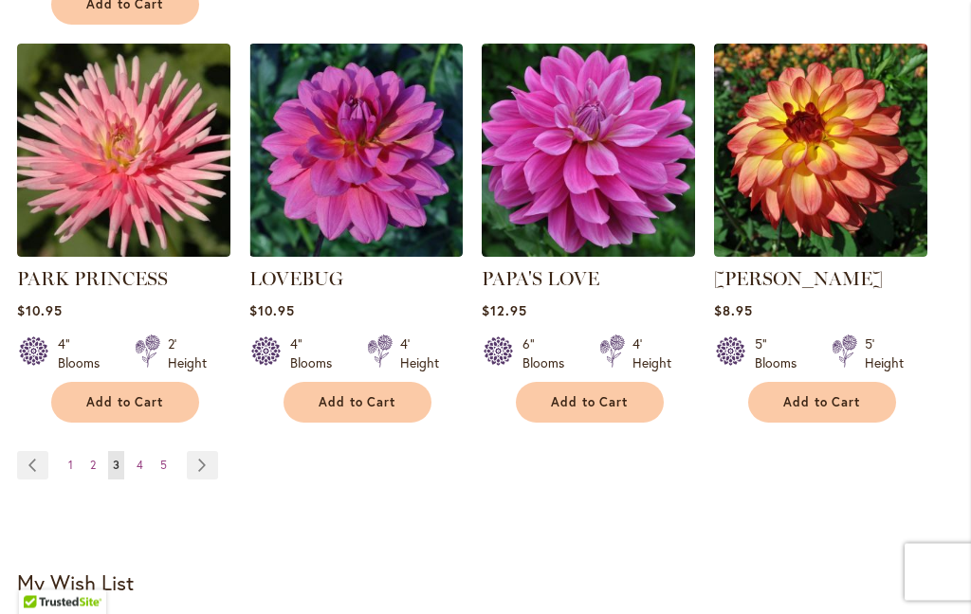
click at [207, 452] on link "Page Next" at bounding box center [202, 466] width 31 height 28
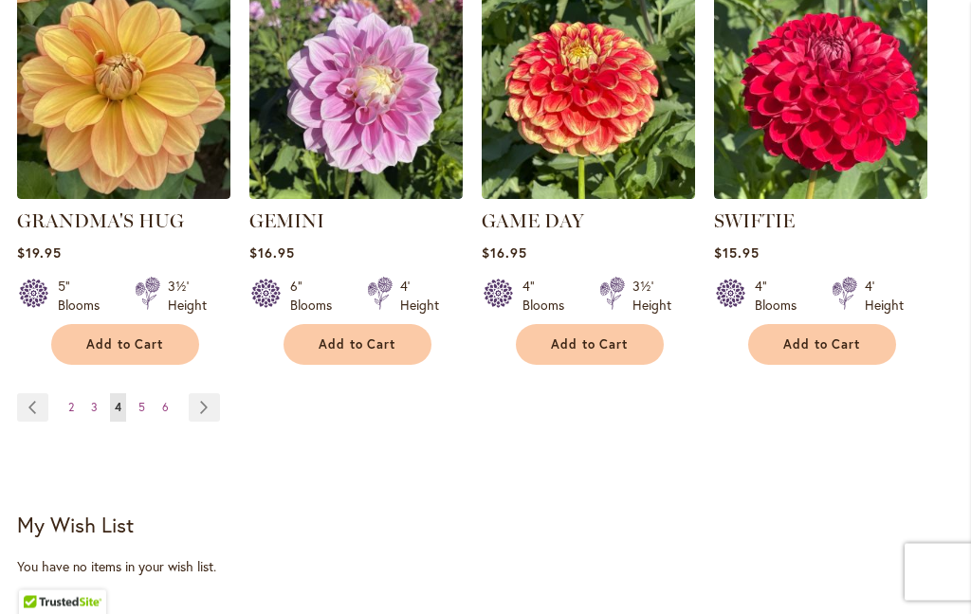
scroll to position [1741, 0]
click at [207, 395] on link "Page Next" at bounding box center [204, 407] width 31 height 28
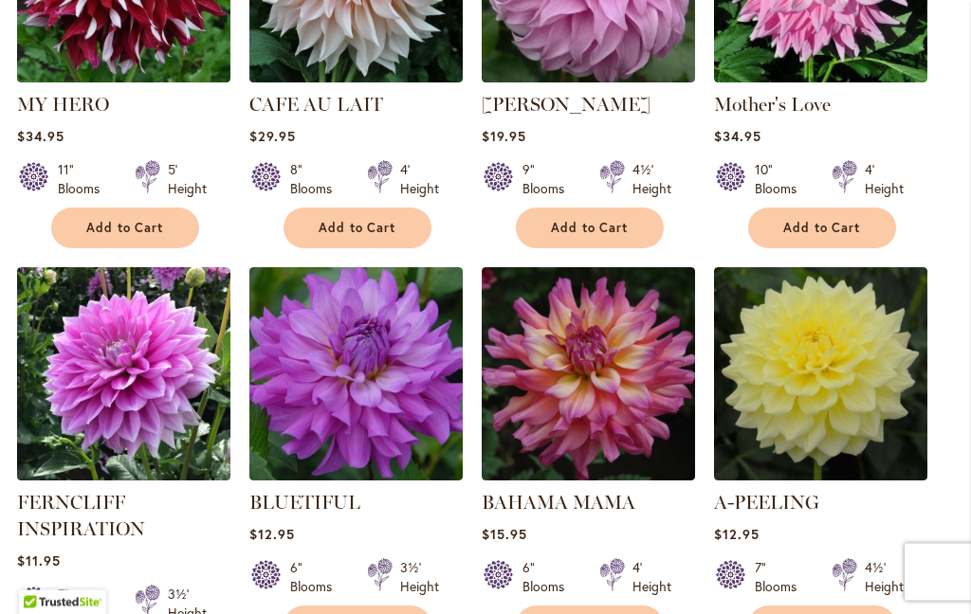
scroll to position [1460, 0]
